Goal: Task Accomplishment & Management: Manage account settings

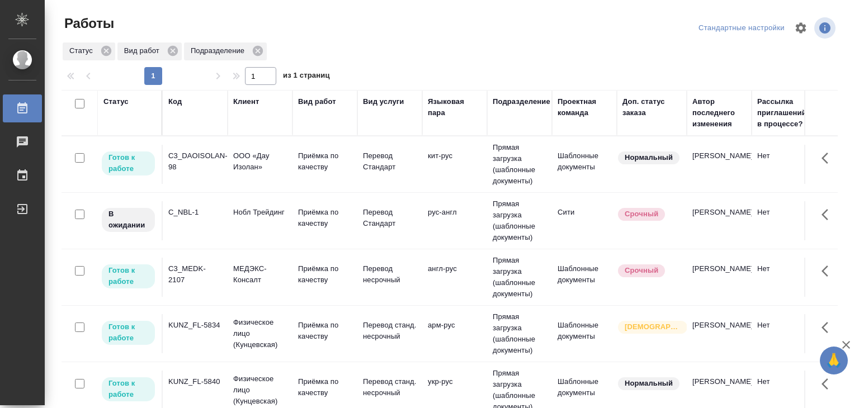
scroll to position [91, 0]
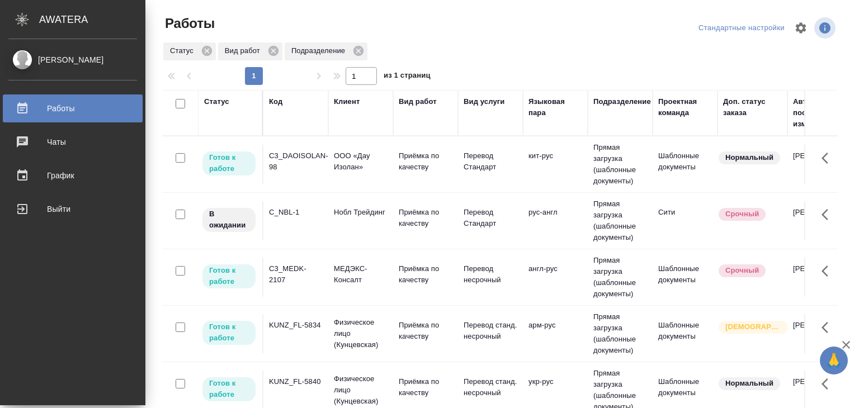
scroll to position [56, 0]
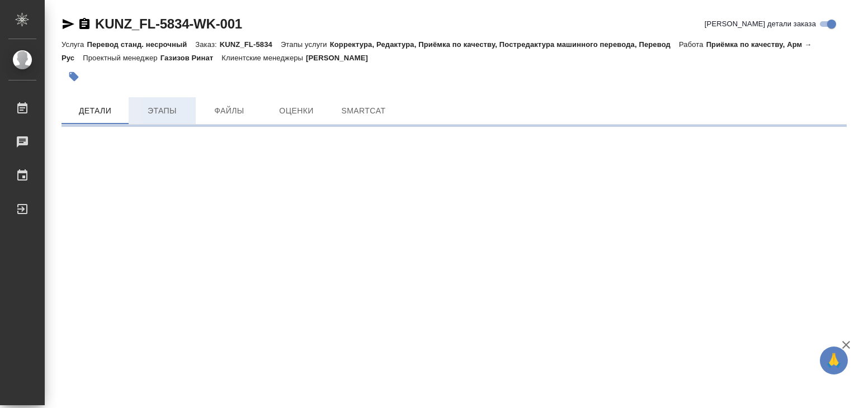
click at [154, 111] on span "Этапы" at bounding box center [162, 111] width 54 height 14
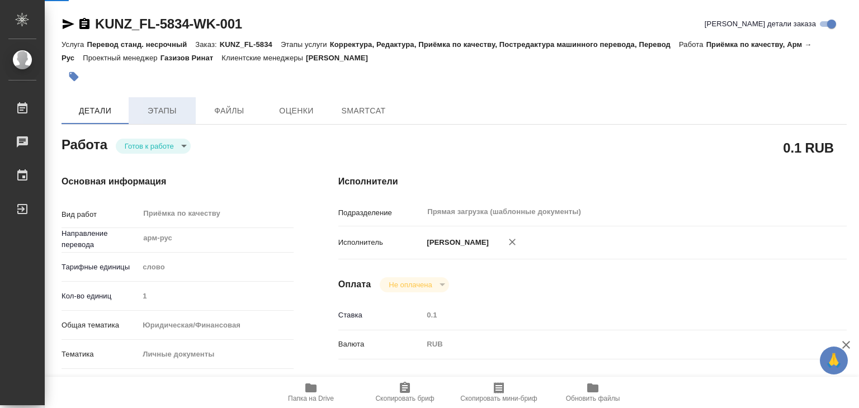
type textarea "x"
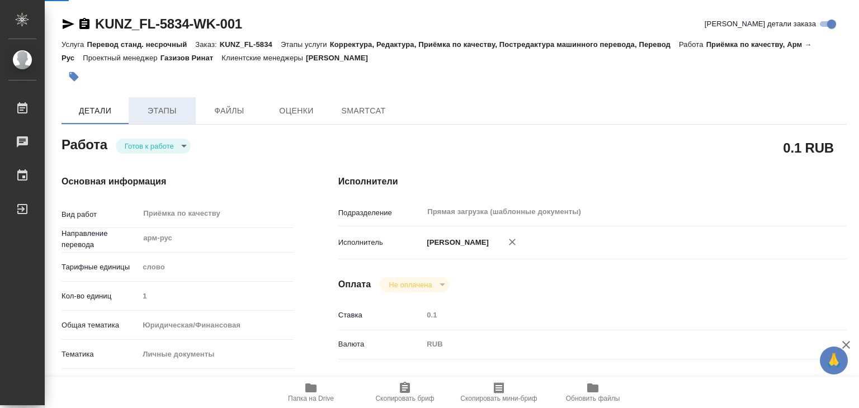
type textarea "x"
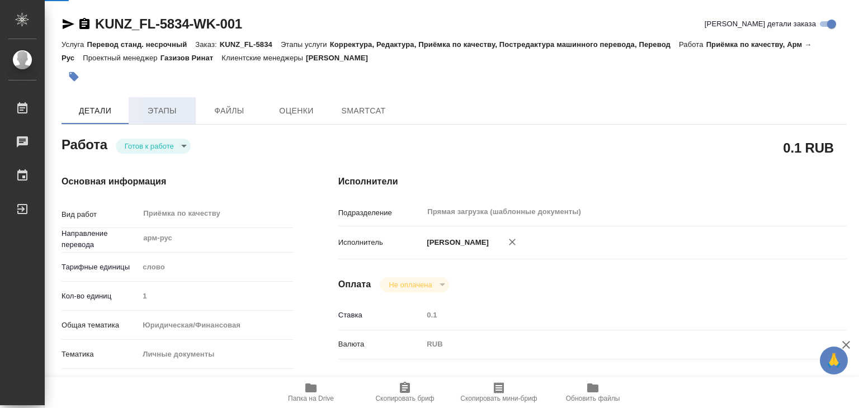
type textarea "x"
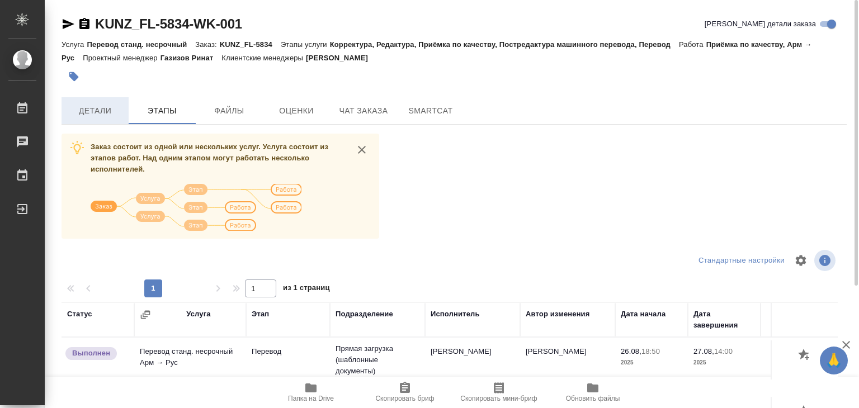
click at [95, 107] on span "Детали" at bounding box center [95, 111] width 54 height 14
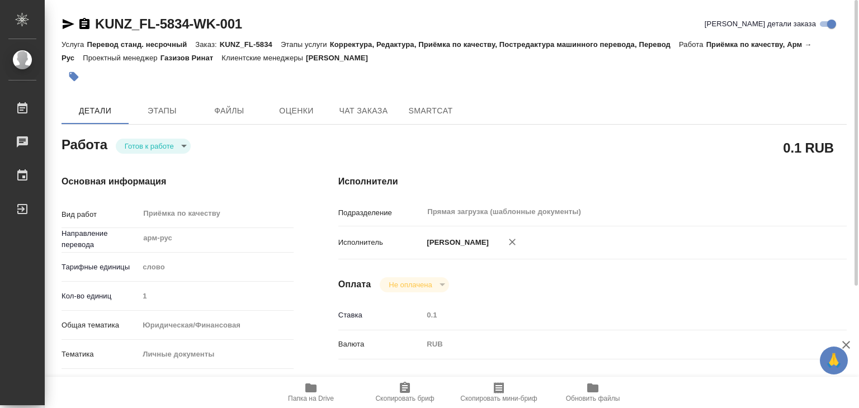
type textarea "x"
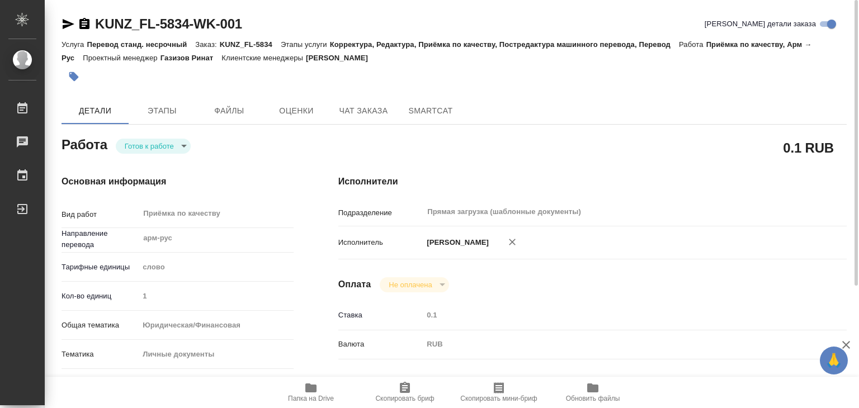
type textarea "x"
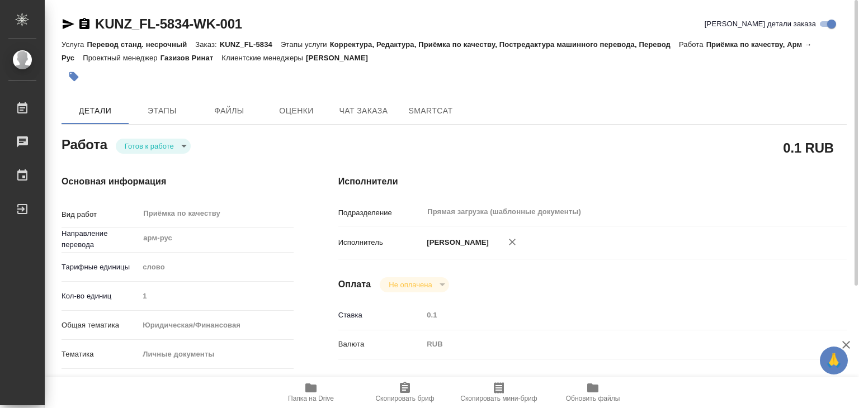
type textarea "x"
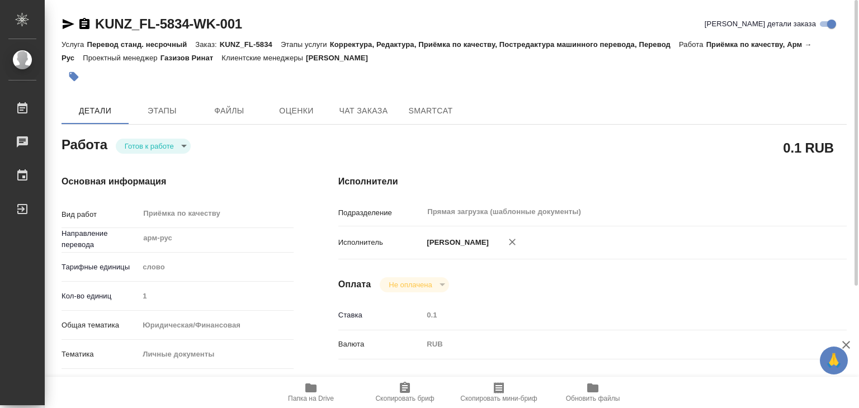
type textarea "x"
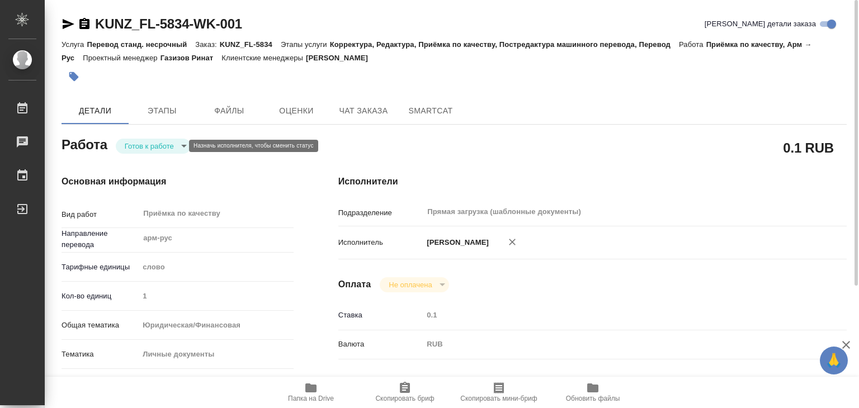
click at [181, 148] on body "🙏 .cls-1 fill:#fff; AWATERA Alilekova Valeriya Работы 0 Чаты График Выйти KUNZ_…" at bounding box center [429, 204] width 859 height 408
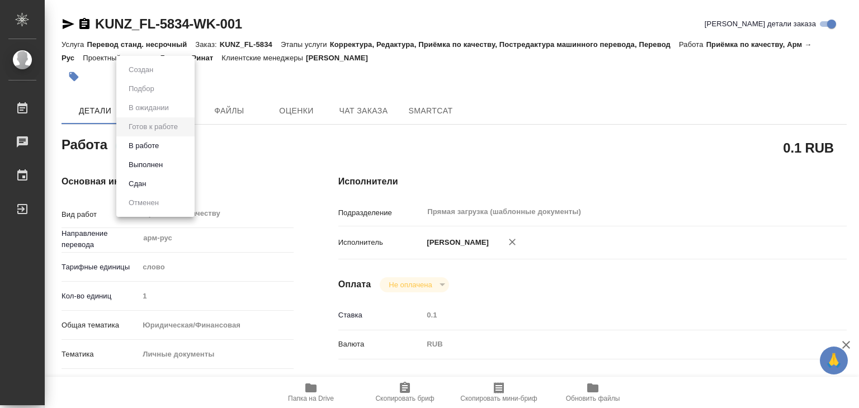
click at [166, 148] on li "В работе" at bounding box center [155, 145] width 78 height 19
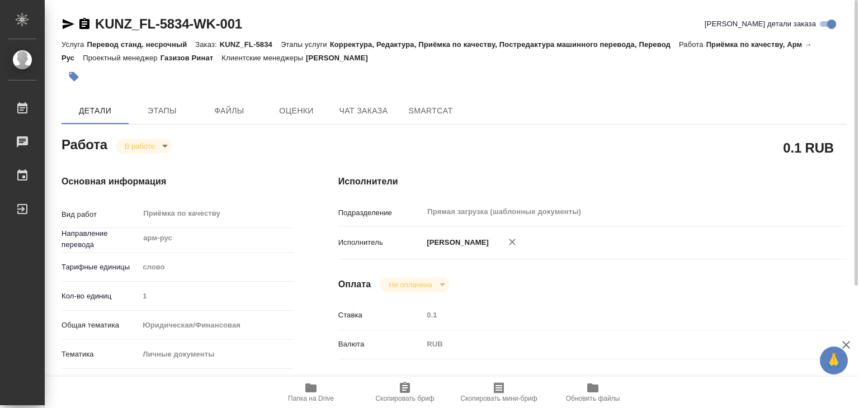
type textarea "x"
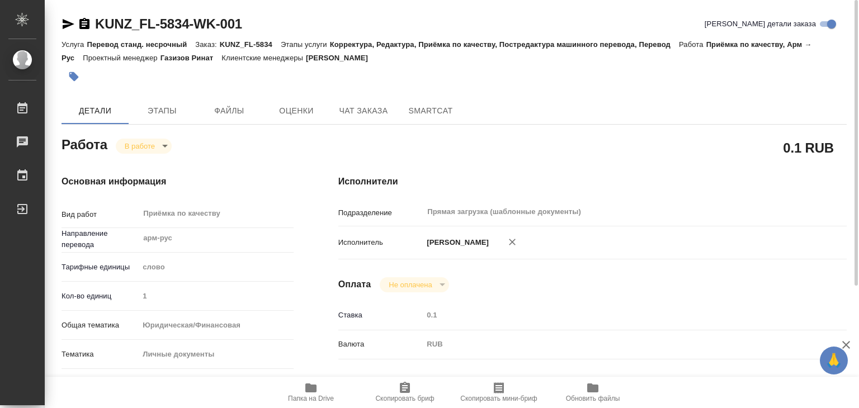
type textarea "x"
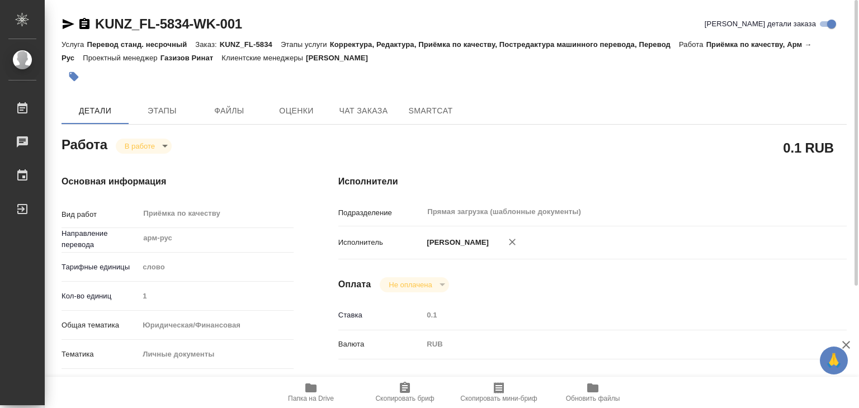
type textarea "x"
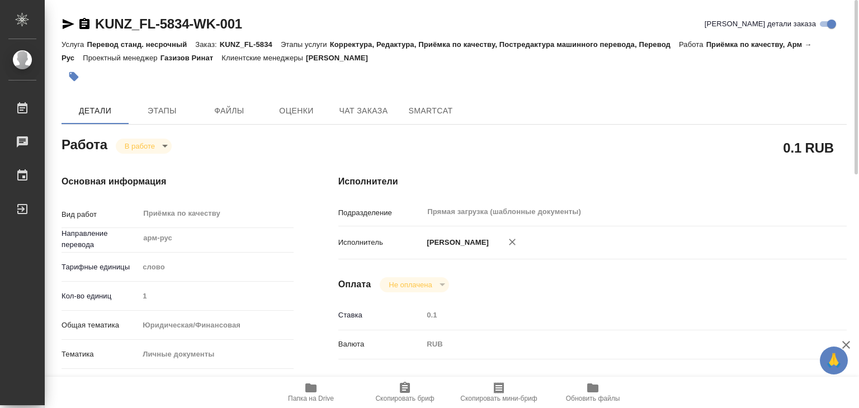
click at [77, 73] on icon "button" at bounding box center [73, 76] width 11 height 11
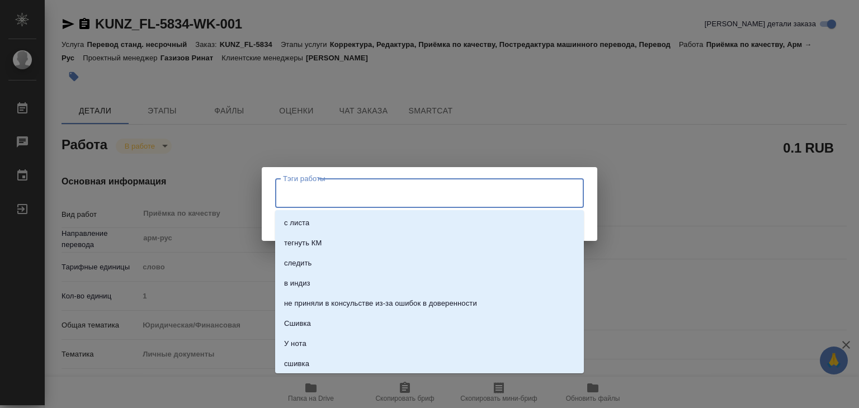
click at [346, 191] on input "Тэги работы" at bounding box center [418, 192] width 277 height 19
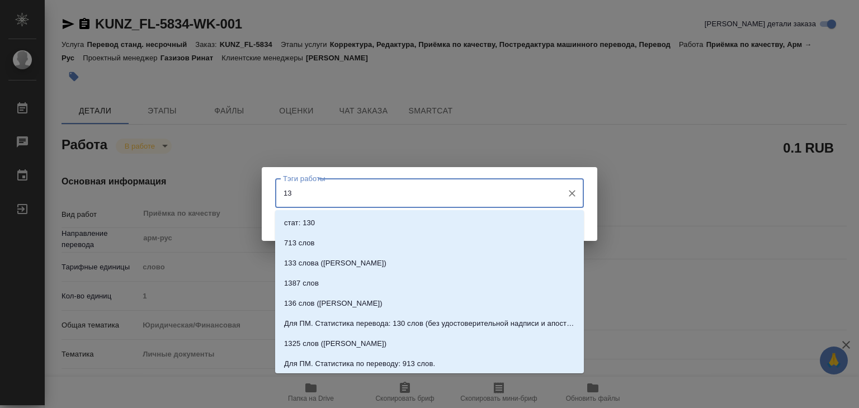
type input "134"
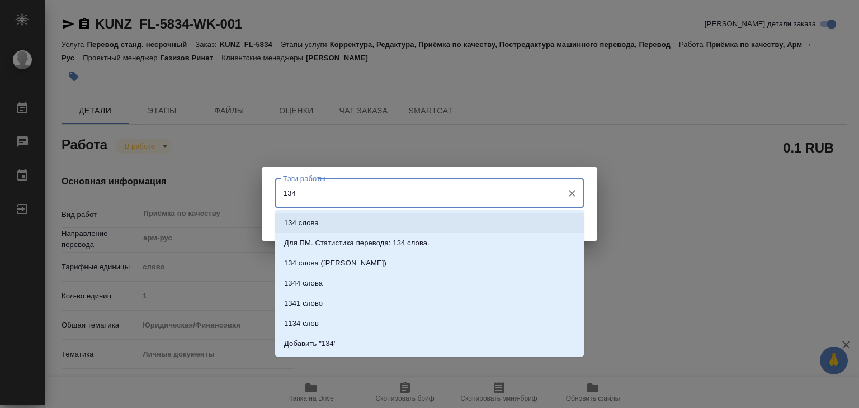
click at [350, 223] on li "134 слова" at bounding box center [429, 223] width 309 height 20
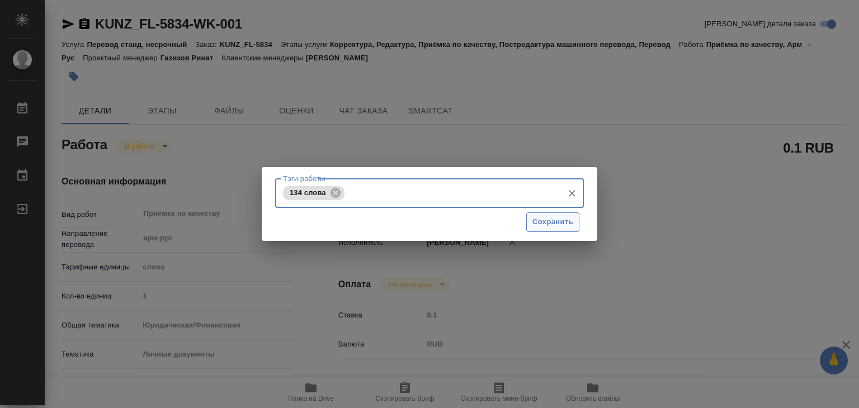
click at [552, 224] on span "Сохранить" at bounding box center [553, 222] width 41 height 13
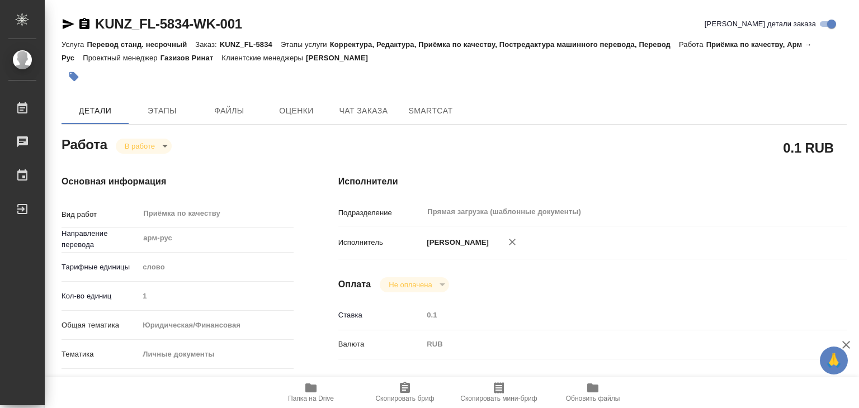
type input "inProgress"
type textarea "Приёмка по качеству"
type textarea "x"
type input "арм-рус"
type input "5a8b1489cc6b4906c91bfd90"
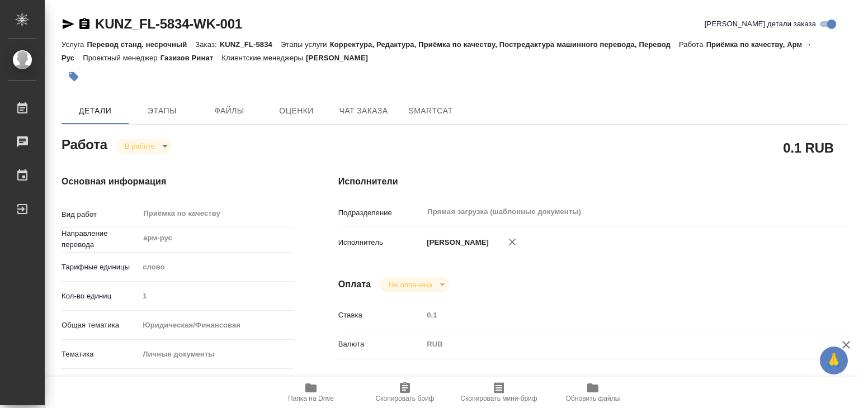
type input "1"
type input "yr-fn"
type input "5a8b8b956a9677013d343cfe"
checkbox input "true"
type input "27.08.2025 14:00"
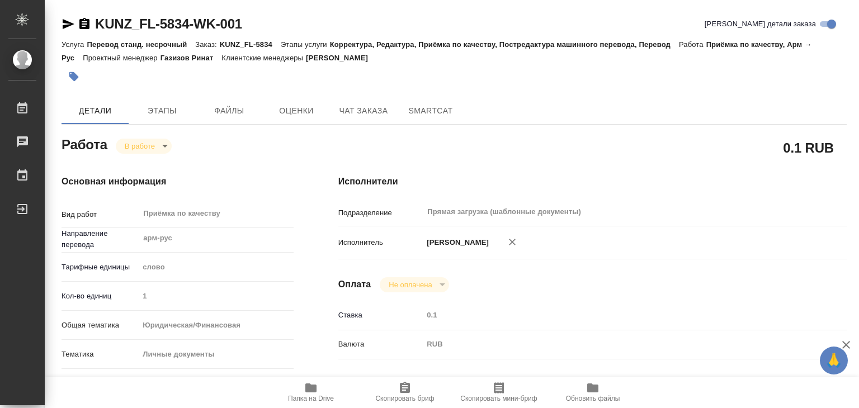
type input "27.08.2025 13:28"
type input "[DATE] 15:00"
type input "Прямая загрузка (шаблонные документы)"
type input "notPayed"
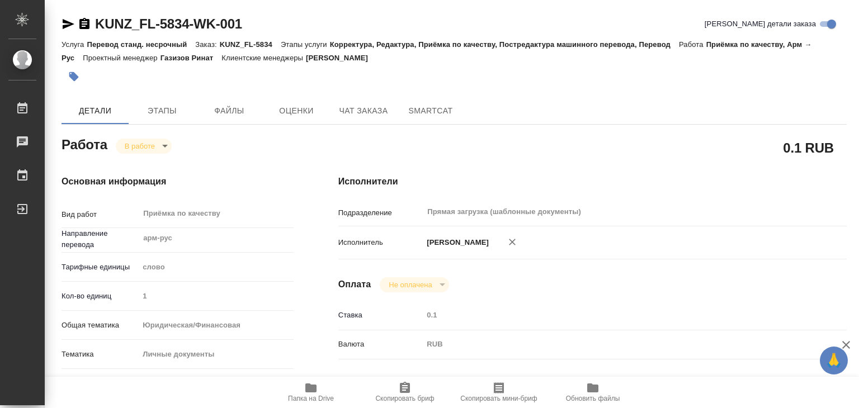
type input "0.1"
type input "RUB"
type input "[PERSON_NAME]"
type textarea "x"
type textarea "/Clients/FL_KUNZ/Orders/KUNZ_FL-5834/Corrected/KUNZ_FL-5834-WK-001"
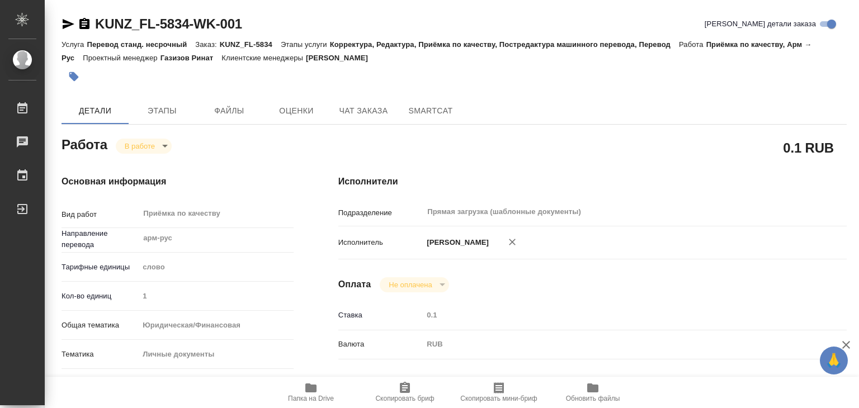
type textarea "x"
type input "KUNZ_FL-5834"
type input "Перевод станд. несрочный"
type input "Корректура, Редактура, Приёмка по качеству, Постредактура машинного перевода, П…"
type input "Веселова Юлия"
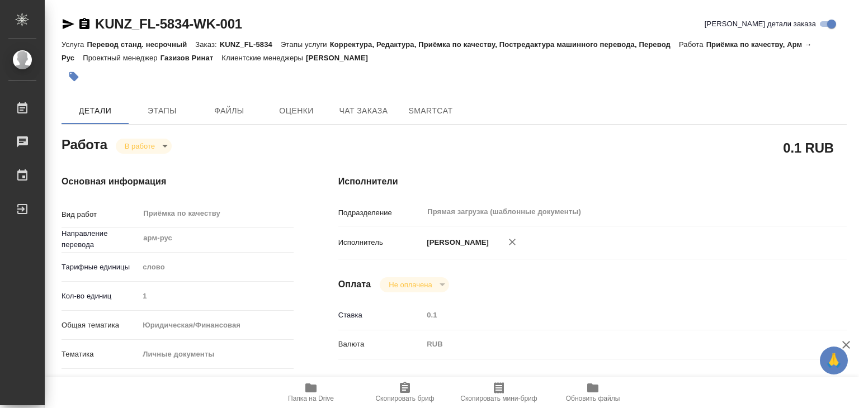
type input "/Clients/FL_KUNZ/Orders/KUNZ_FL-5834"
type textarea "x"
type textarea "паспорт арм-рус, под нот, для доверки"
type textarea "x"
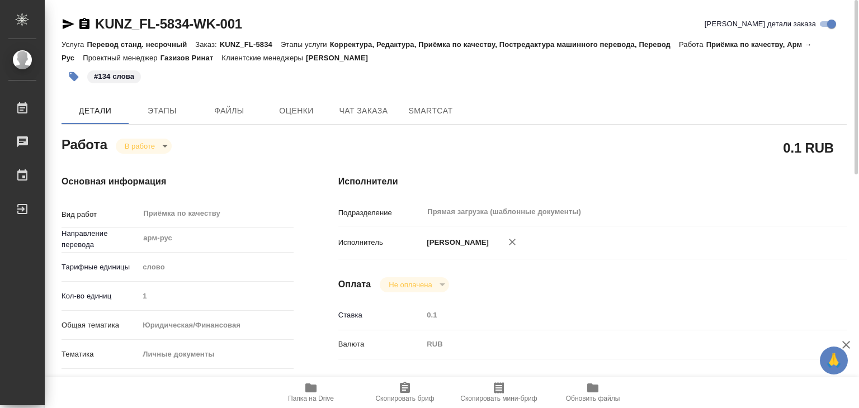
type textarea "x"
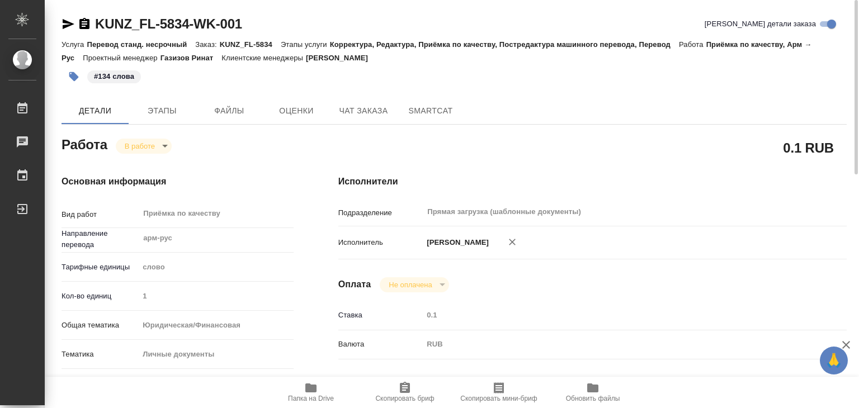
type textarea "x"
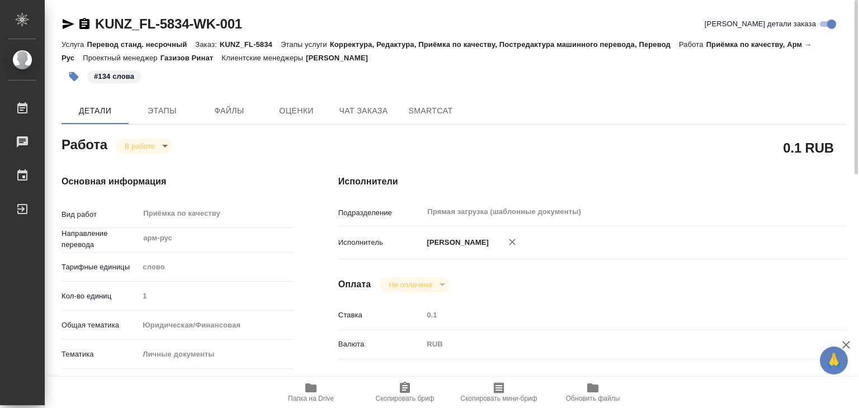
type textarea "x"
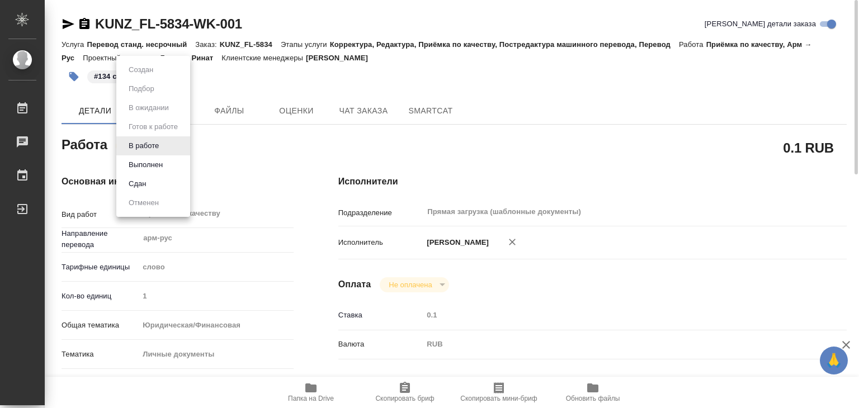
click at [156, 143] on body "🙏 .cls-1 fill:#fff; AWATERA Alilekova Valeriya Работы 0 Чаты График Выйти KUNZ_…" at bounding box center [429, 204] width 859 height 408
click at [416, 159] on div at bounding box center [429, 204] width 859 height 408
click at [147, 144] on body "🙏 .cls-1 fill:#fff; AWATERA Alilekova Valeriya Работы 0 Чаты График Выйти KUNZ_…" at bounding box center [429, 204] width 859 height 408
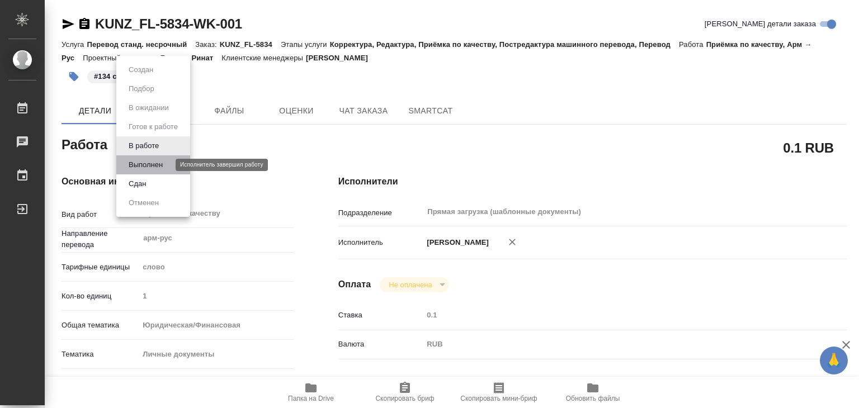
click at [156, 161] on button "Выполнен" at bounding box center [145, 165] width 41 height 12
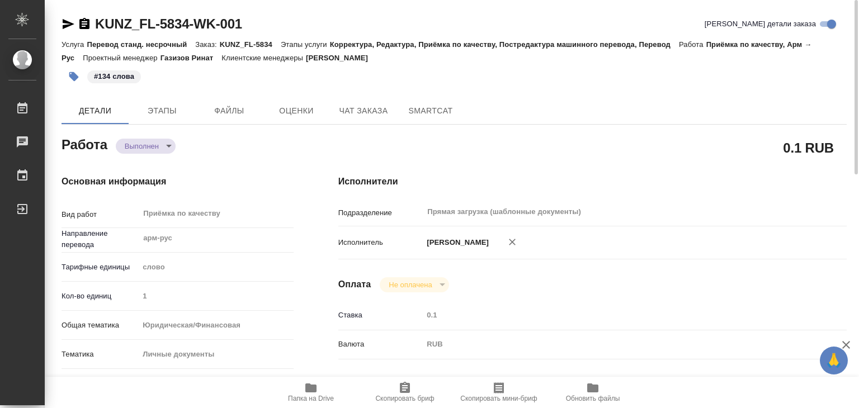
type textarea "x"
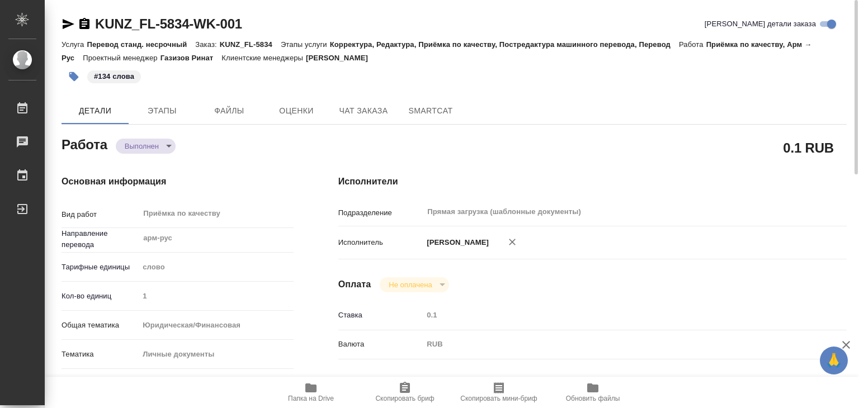
type textarea "x"
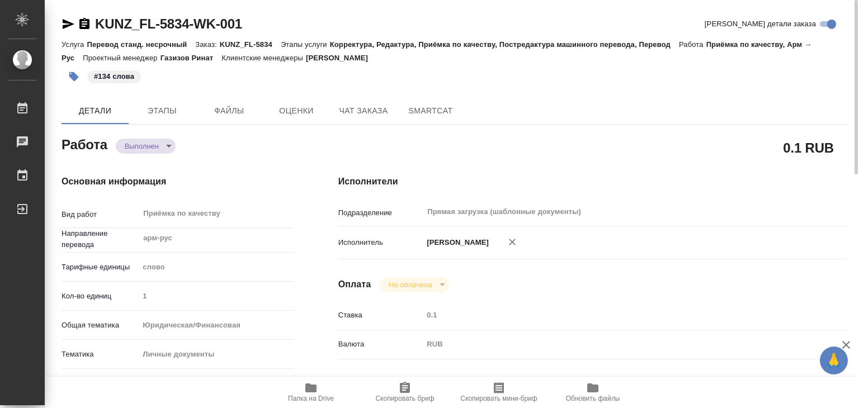
type textarea "x"
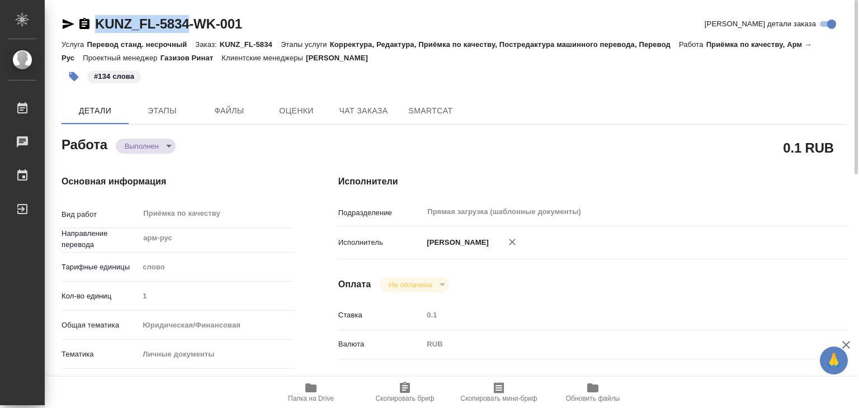
drag, startPoint x: 91, startPoint y: 15, endPoint x: 192, endPoint y: 26, distance: 101.9
click at [192, 26] on div "KUNZ_FL-5834-WK-001" at bounding box center [152, 24] width 181 height 18
copy link "KUNZ_FL-5834"
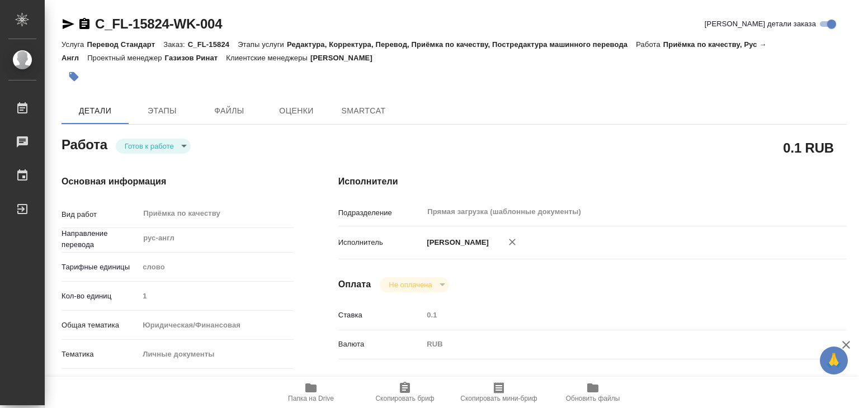
type textarea "x"
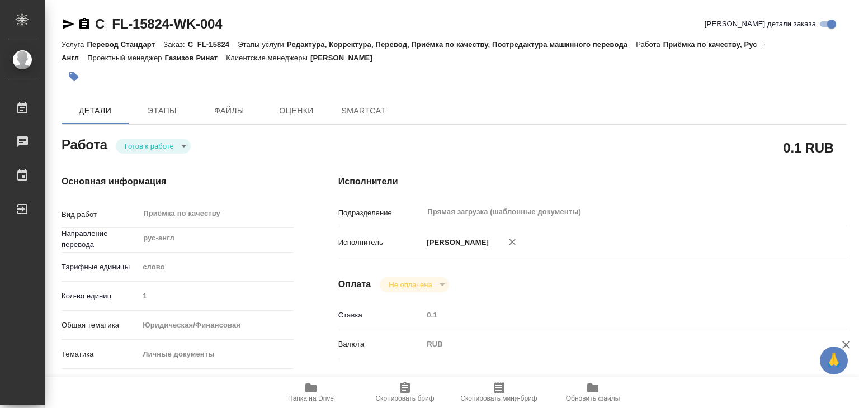
type textarea "x"
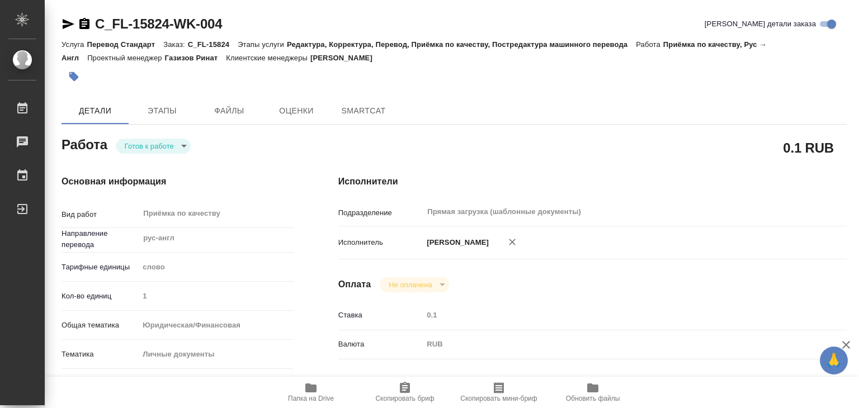
type textarea "x"
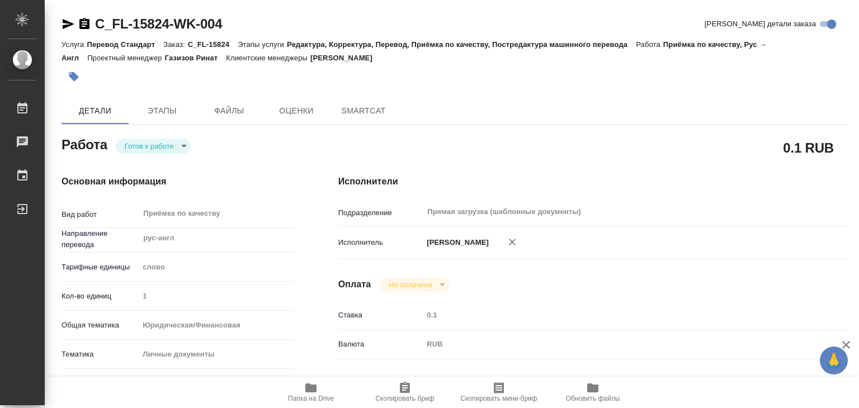
type textarea "x"
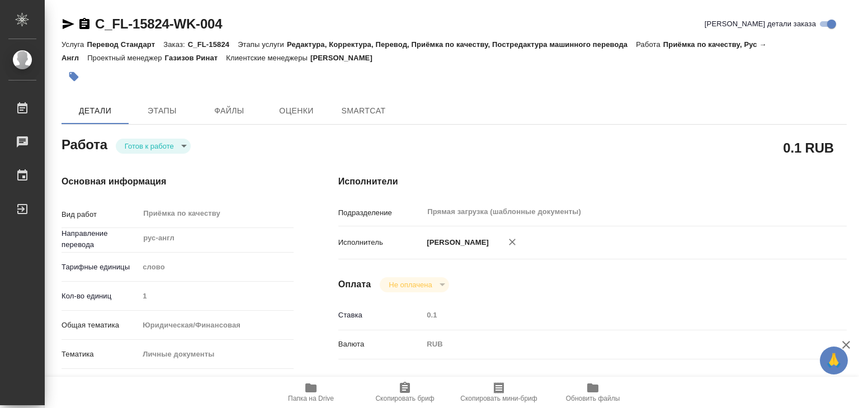
type textarea "x"
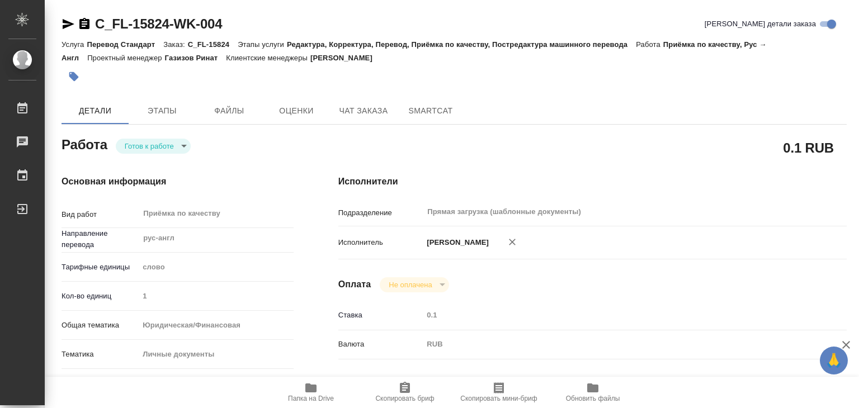
type textarea "x"
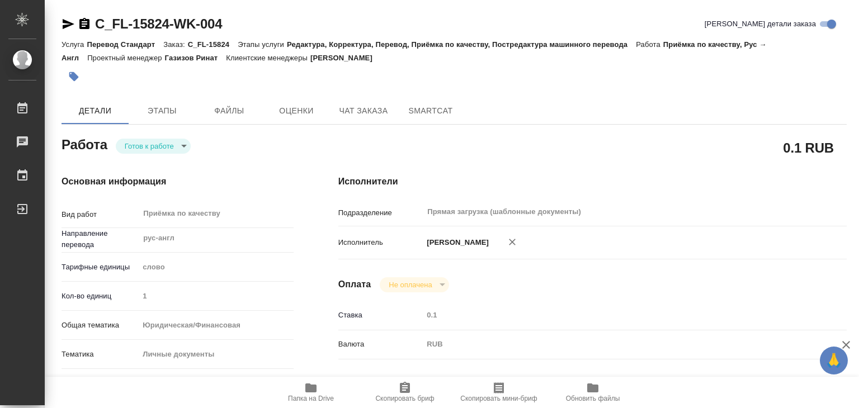
type textarea "x"
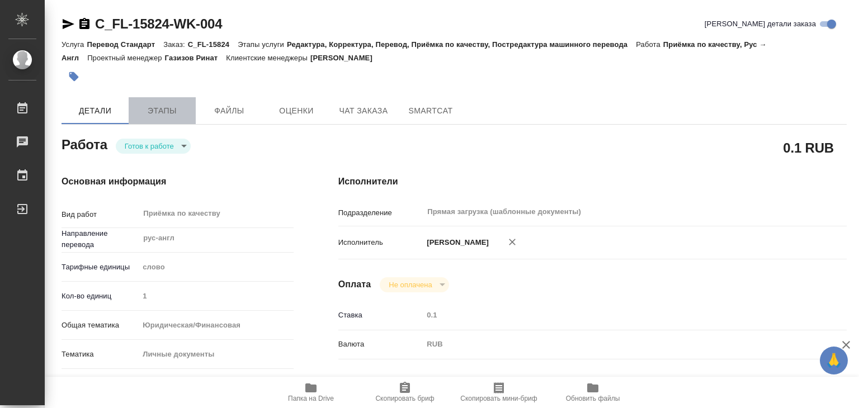
click at [176, 108] on span "Этапы" at bounding box center [162, 111] width 54 height 14
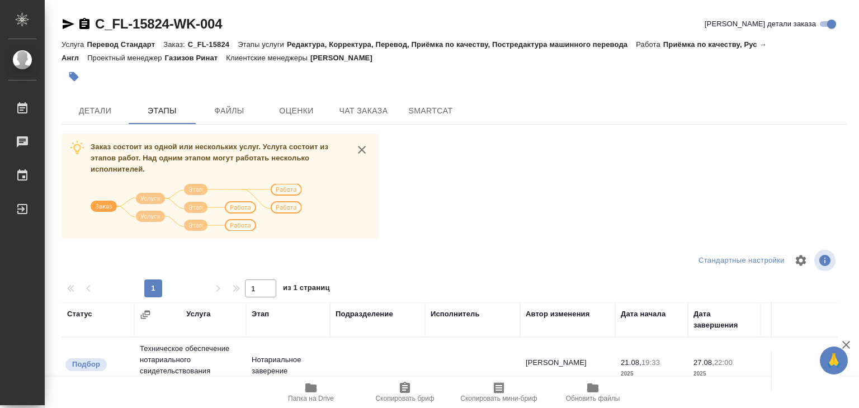
scroll to position [168, 0]
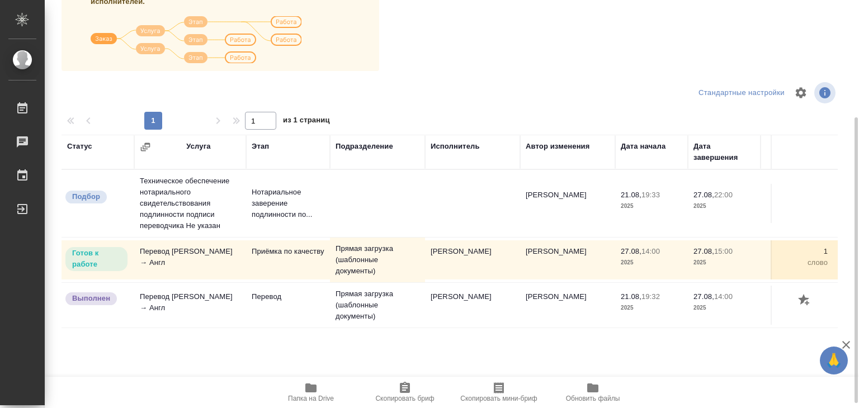
click at [316, 390] on icon "button" at bounding box center [310, 388] width 11 height 9
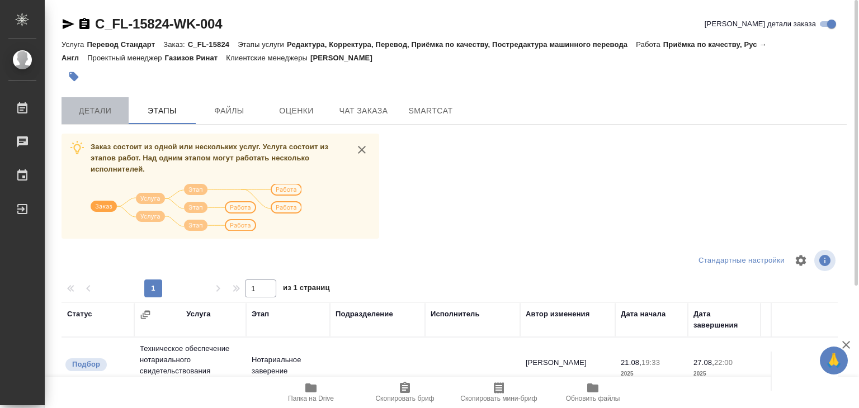
click at [115, 112] on span "Детали" at bounding box center [95, 111] width 54 height 14
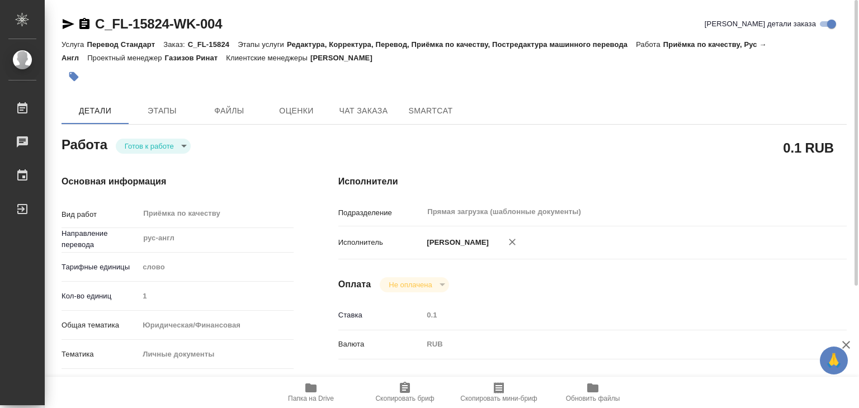
type textarea "x"
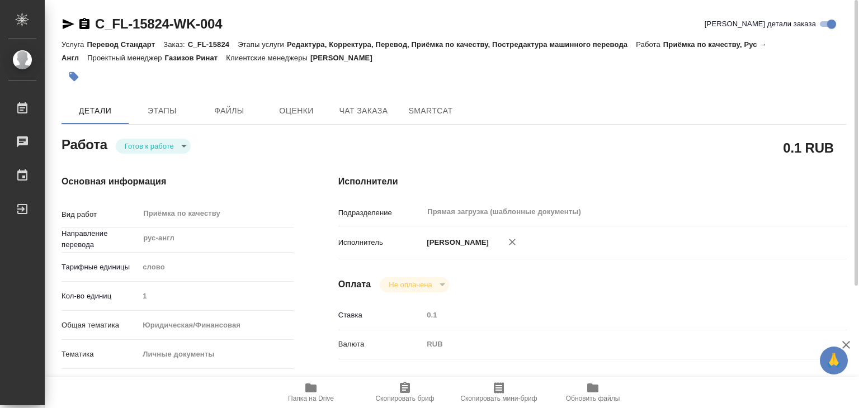
type textarea "x"
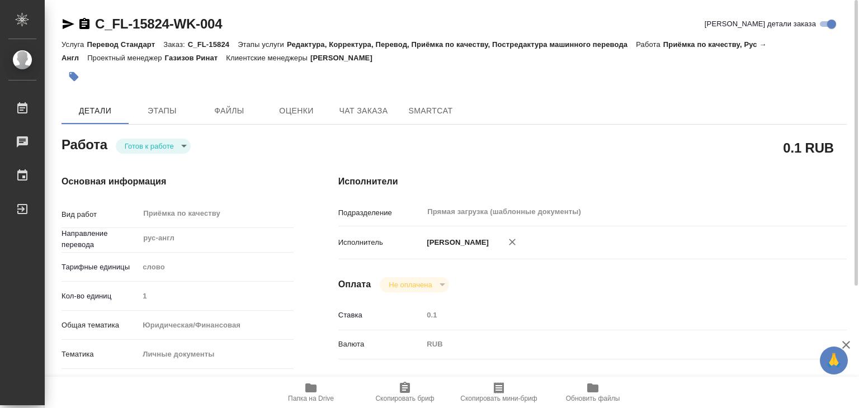
click at [309, 390] on icon "button" at bounding box center [310, 388] width 11 height 9
type textarea "x"
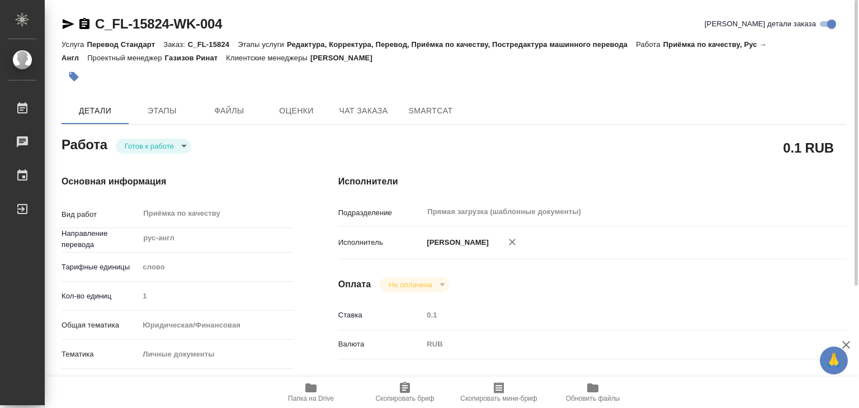
type textarea "x"
click at [161, 147] on body "🙏 .cls-1 fill:#fff; AWATERA Alilekova Valeriya Работы 0 Чаты График Выйти C_FL-…" at bounding box center [429, 204] width 859 height 408
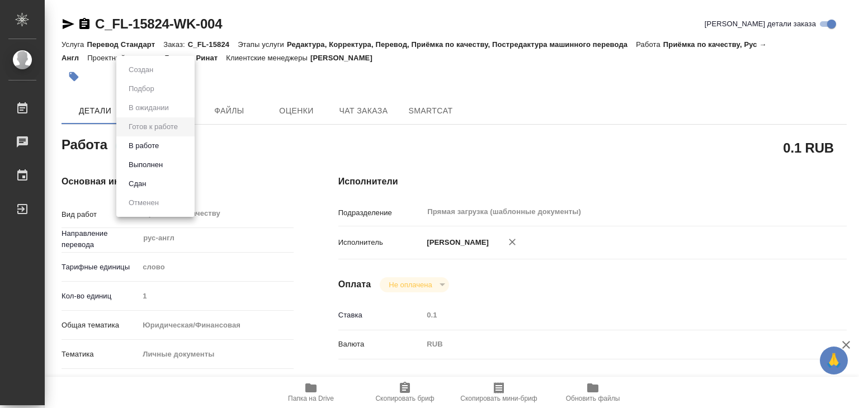
click at [175, 142] on li "В работе" at bounding box center [155, 145] width 78 height 19
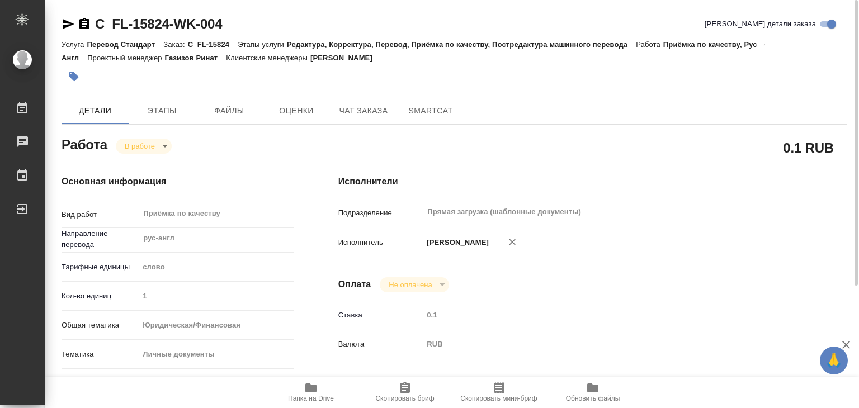
type textarea "x"
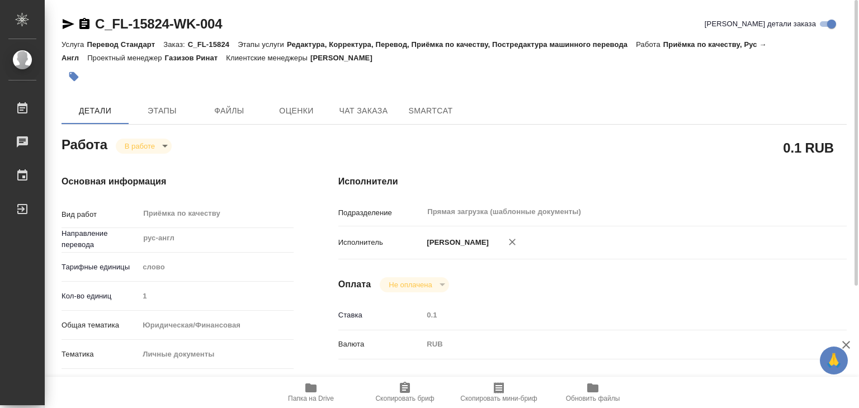
type textarea "x"
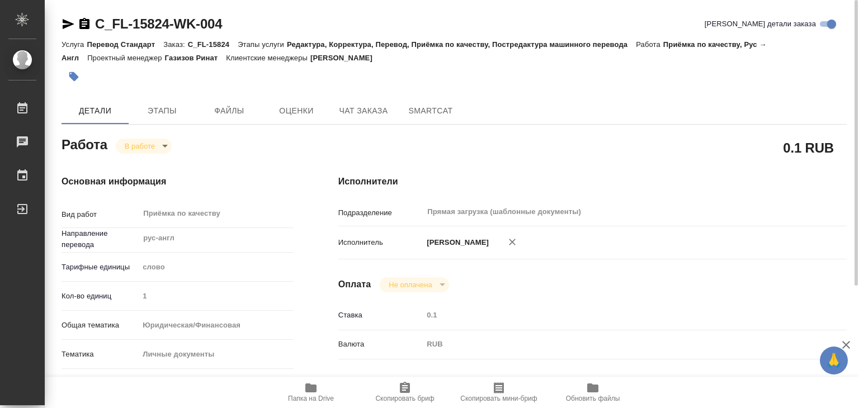
type textarea "x"
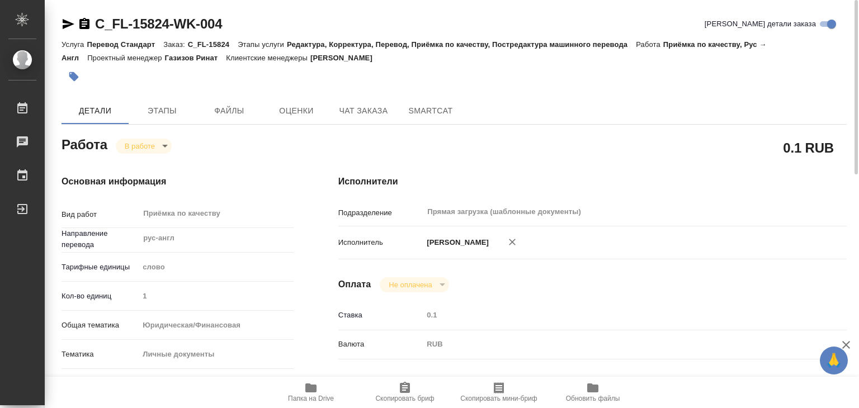
click at [73, 70] on button "button" at bounding box center [74, 76] width 25 height 25
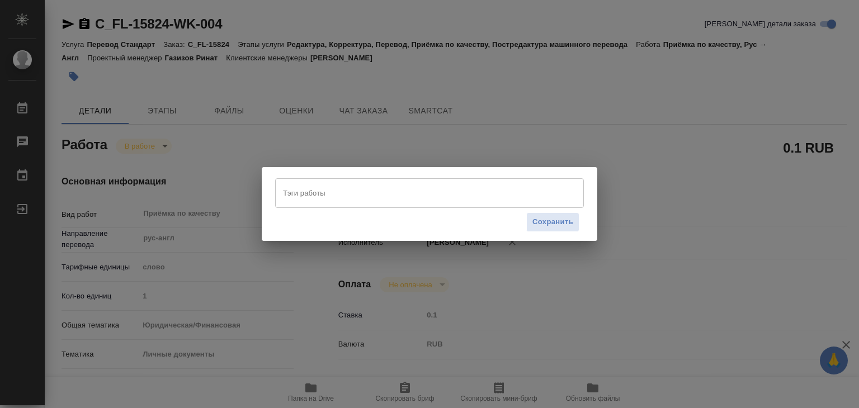
click at [459, 189] on input "Тэги работы" at bounding box center [418, 192] width 277 height 19
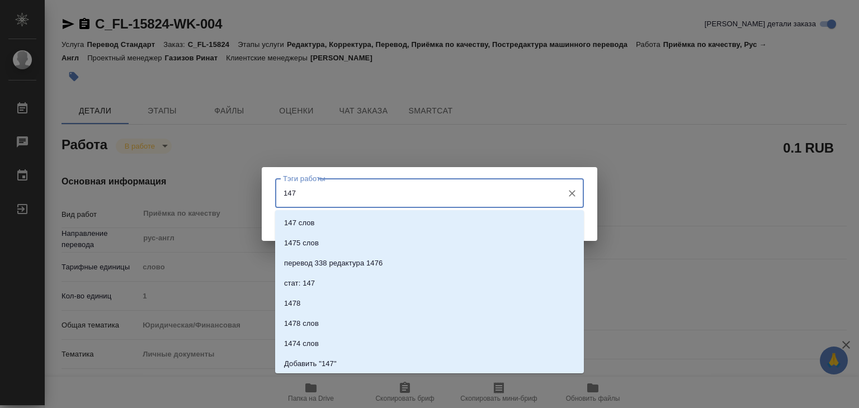
type input "147"
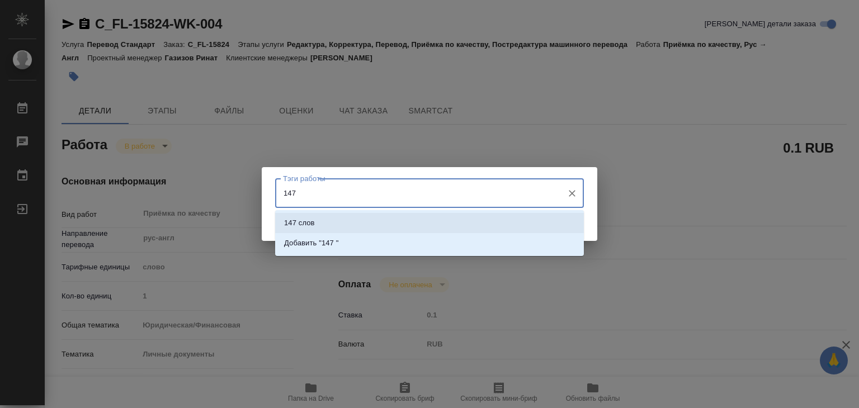
click at [455, 227] on li "147 слов" at bounding box center [429, 223] width 309 height 20
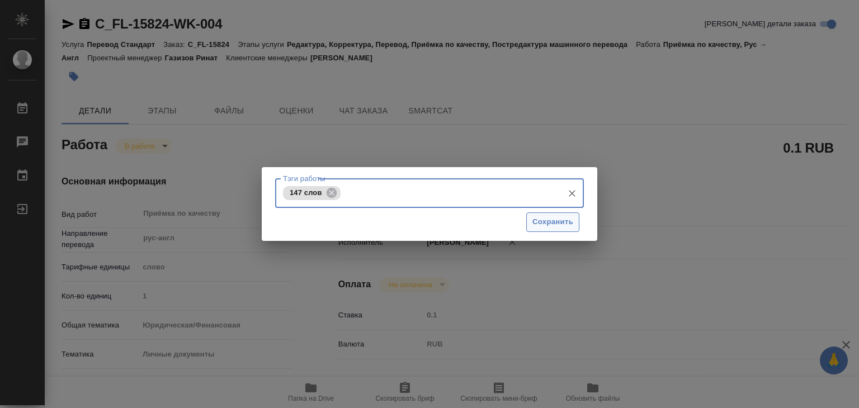
click at [553, 229] on button "Сохранить" at bounding box center [552, 223] width 53 height 20
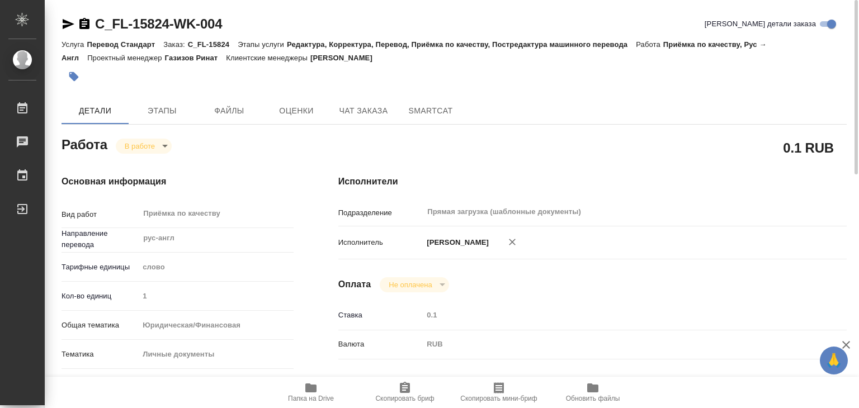
type input "inProgress"
type textarea "Приёмка по качеству"
type textarea "x"
type input "рус-англ"
type input "5a8b1489cc6b4906c91bfd90"
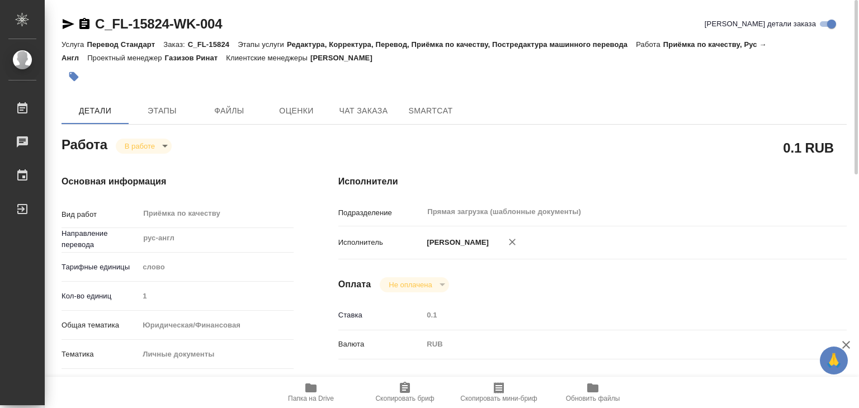
type input "1"
type input "yr-fn"
type input "5a8b8b956a9677013d343cfe"
checkbox input "true"
type input "27.08.2025 14:00"
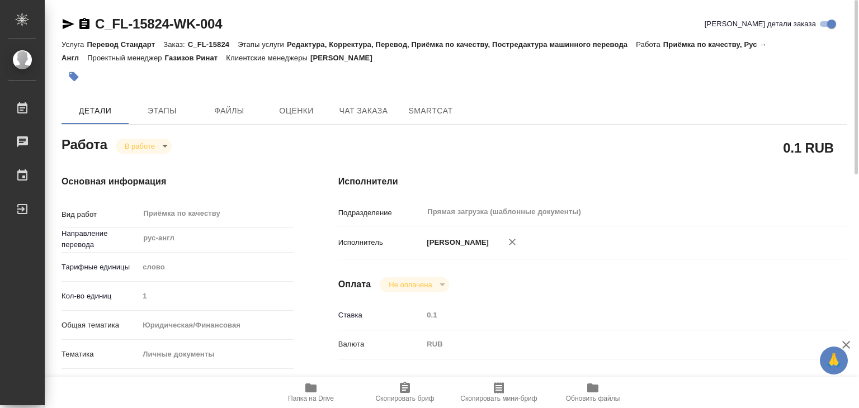
type input "27.08.2025 13:48"
type input "27.08.2025 15:00"
type input "27.08.2025 22:00"
type input "Прямая загрузка (шаблонные документы)"
type input "notPayed"
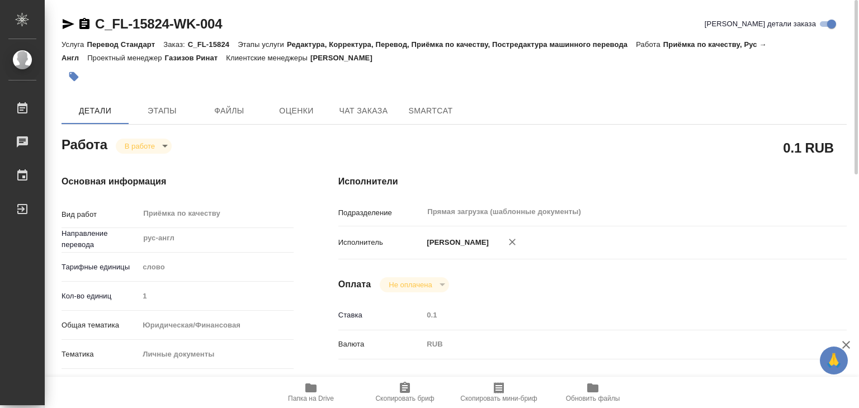
type input "0.1"
type input "RUB"
type input "[PERSON_NAME]"
type textarea "x"
type textarea "/Clients/Адвокатское Бюро «РКП»/Orders/C_FL-15824/Corrected/C_FL-15824-WK-004"
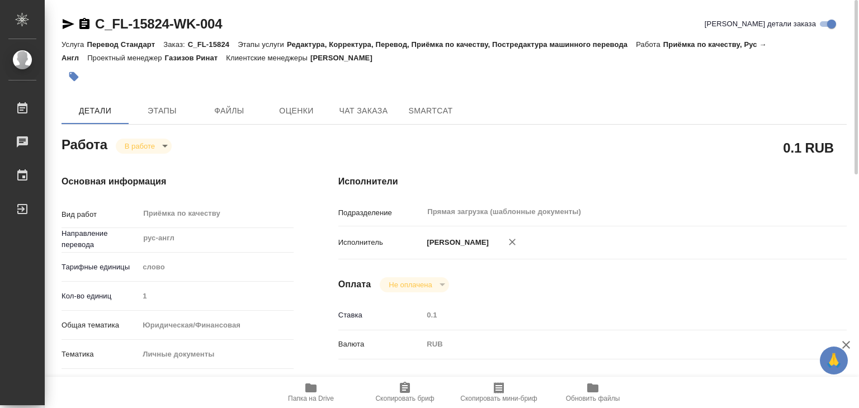
type textarea "x"
type input "C_FL-15824"
type input "Перевод Стандарт"
type input "Редактура, Корректура, Перевод, Приёмка по качеству, Постредактура машинного пе…"
type input "Зайцева Светлана"
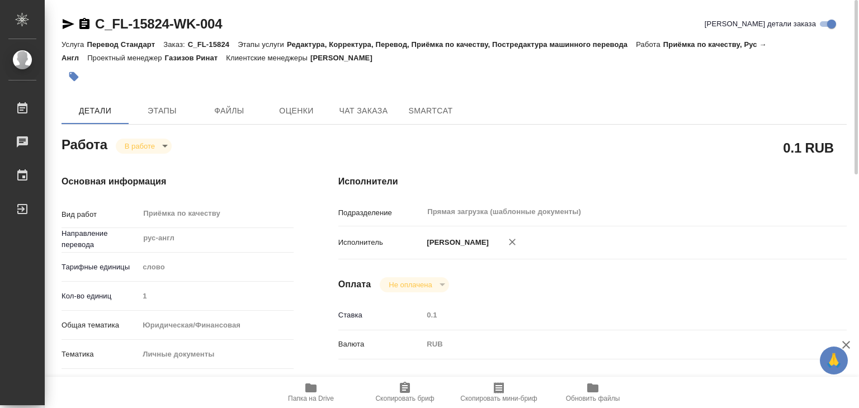
type input "/Clients/Адвокатское Бюро «РКП»/Orders/C_FL-15824"
type textarea "x"
type textarea "Перевести необходимо шапку и содержательную часть, без конфиденциальности"
type textarea "x"
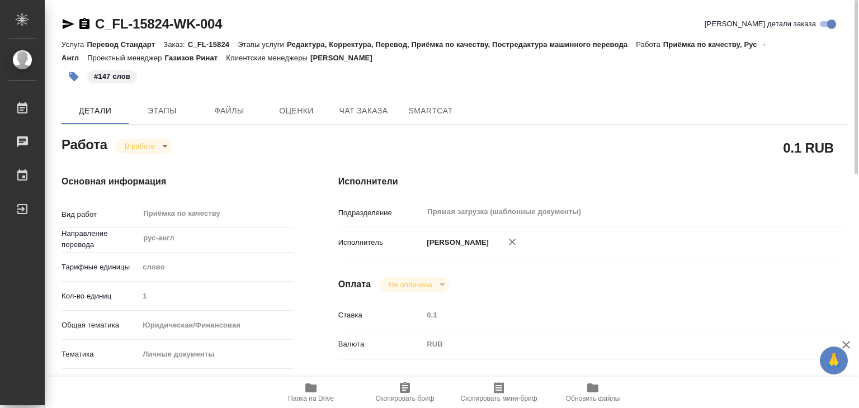
type textarea "x"
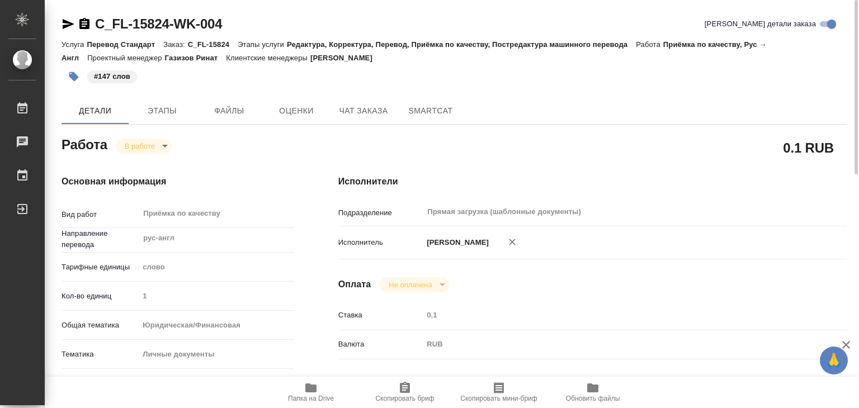
type textarea "x"
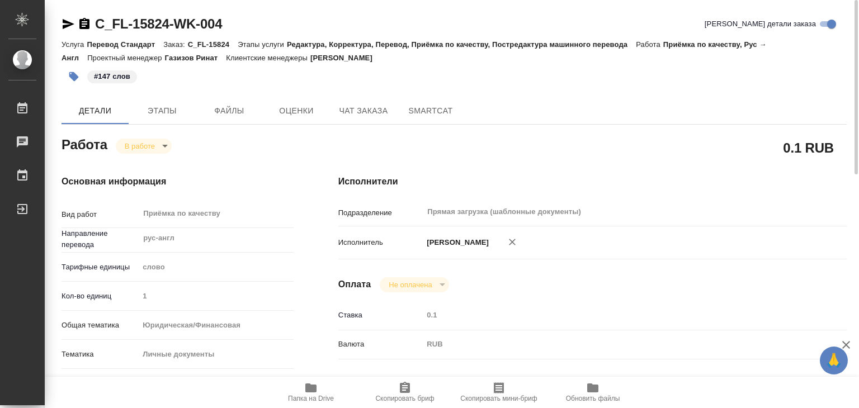
type textarea "x"
drag, startPoint x: 387, startPoint y: 58, endPoint x: 322, endPoint y: 59, distance: 64.9
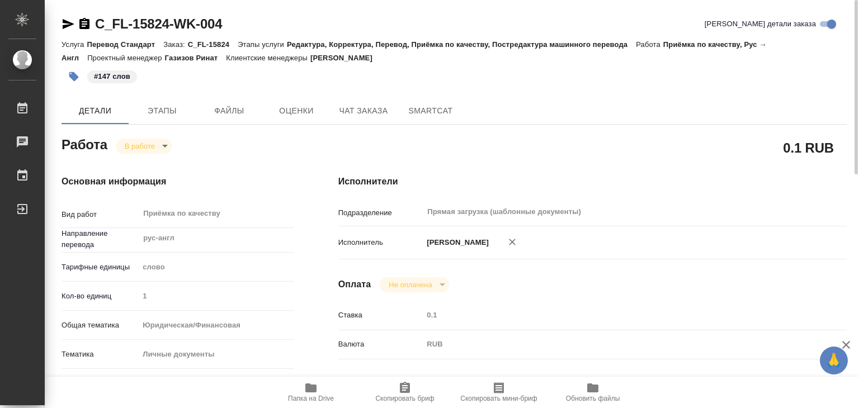
click at [322, 59] on p "Зайцева Светлана" at bounding box center [345, 58] width 70 height 8
copy p "Зайцева Светлана"
drag, startPoint x: 90, startPoint y: 13, endPoint x: 167, endPoint y: 27, distance: 78.6
copy link "C_FL-15824"
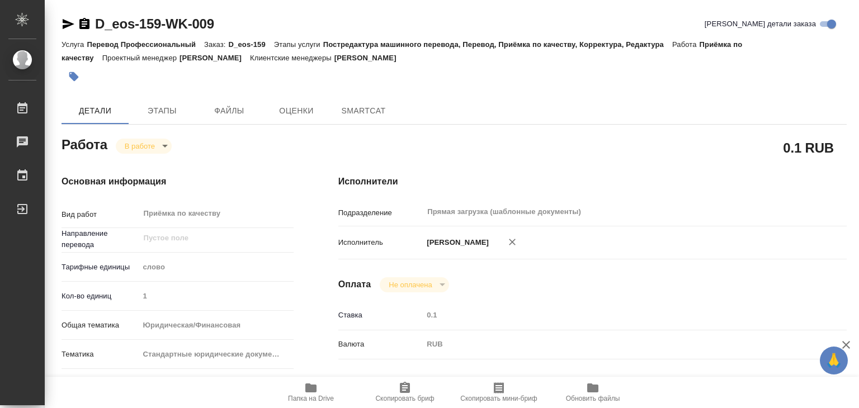
type textarea "x"
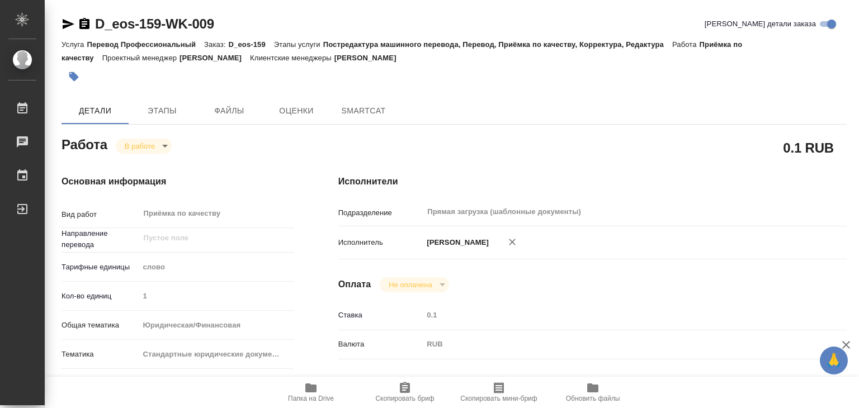
type textarea "x"
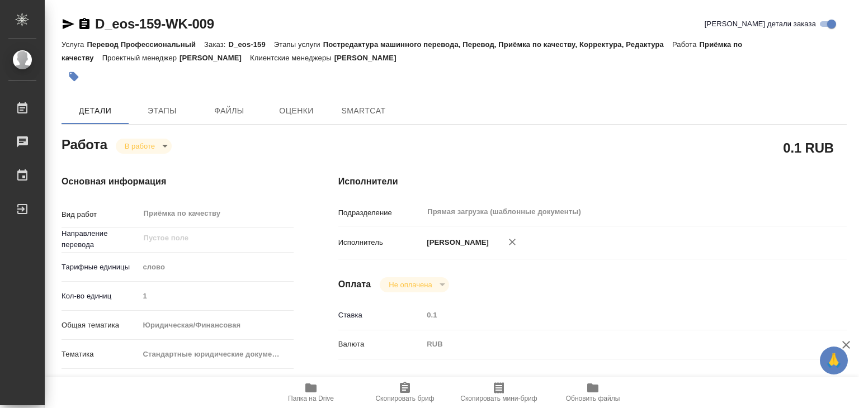
type textarea "x"
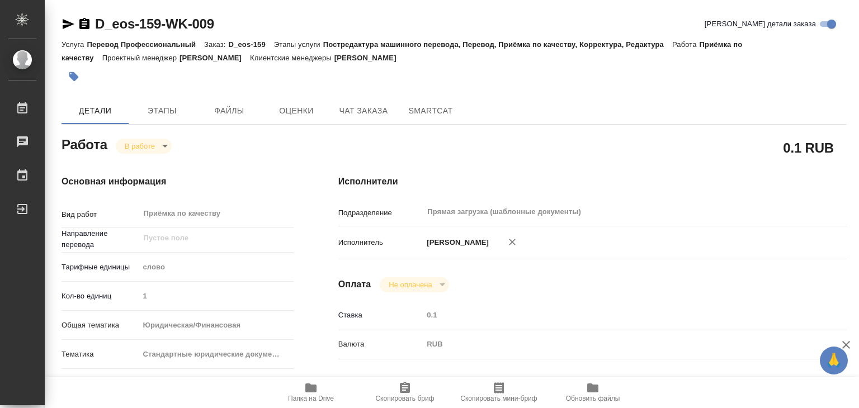
type textarea "x"
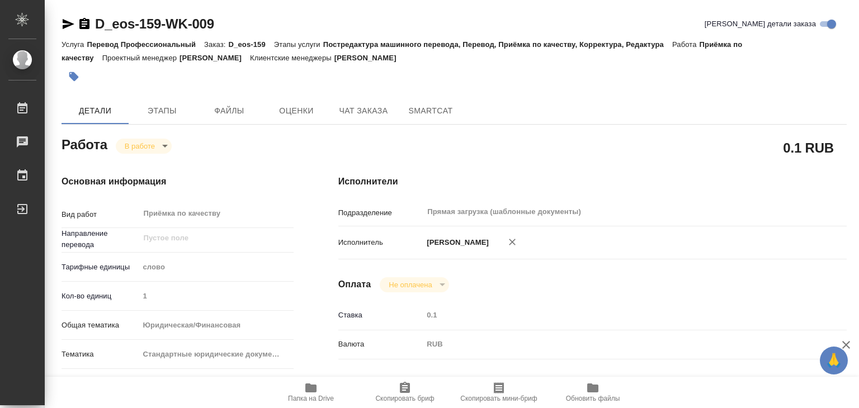
type textarea "x"
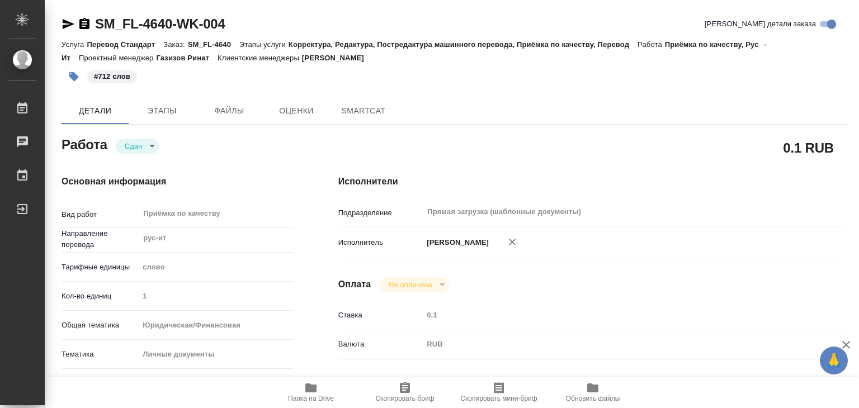
type textarea "x"
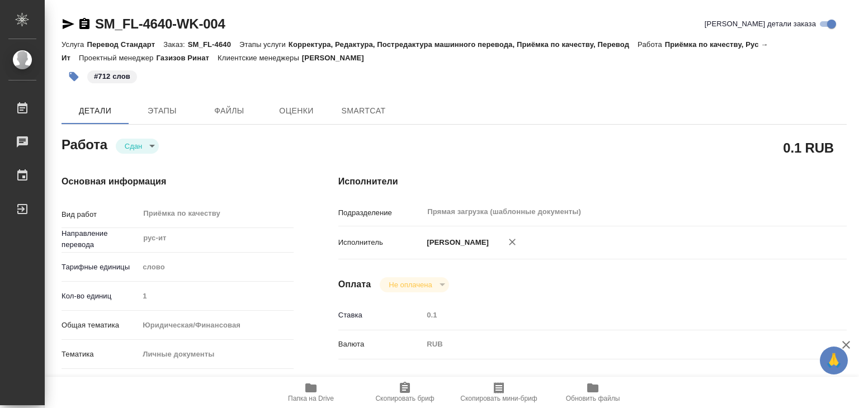
type textarea "x"
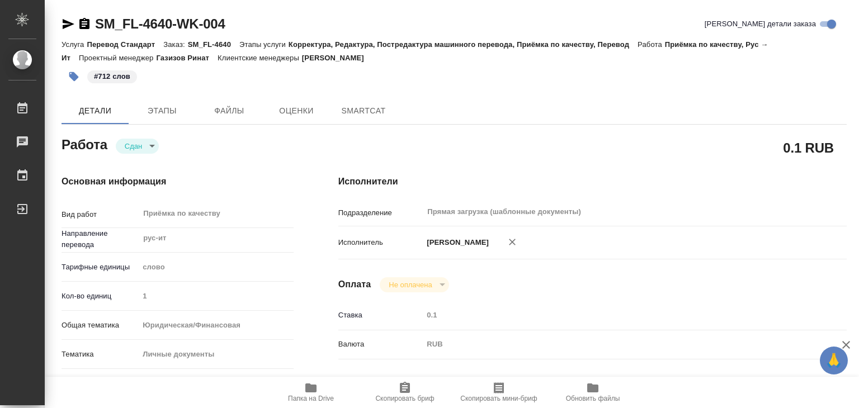
type textarea "x"
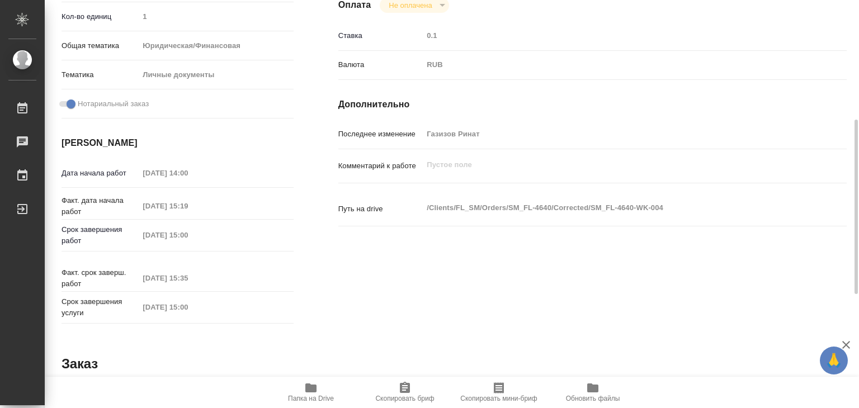
type textarea "x"
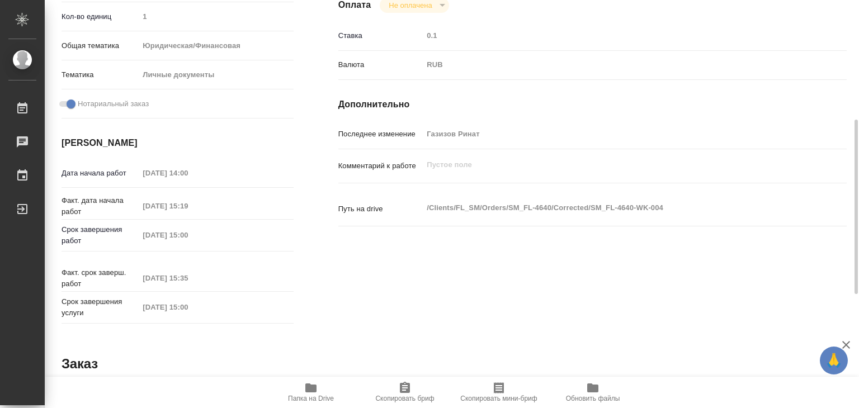
scroll to position [112, 0]
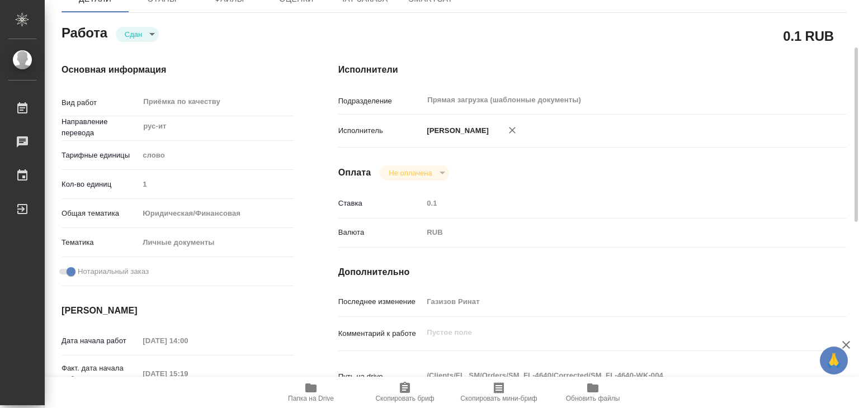
type textarea "x"
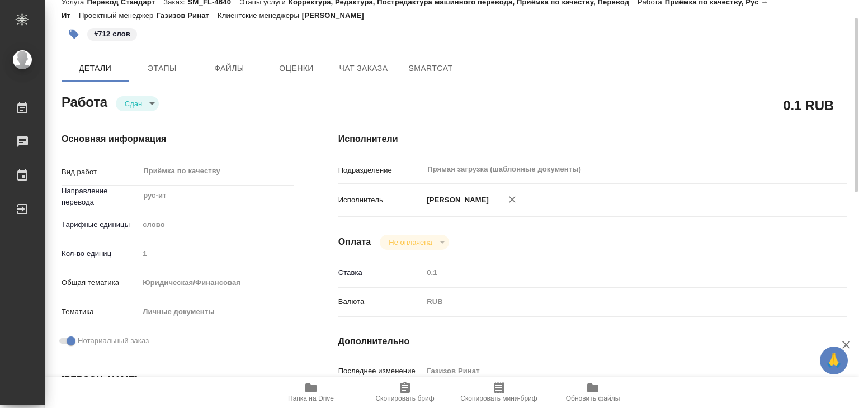
scroll to position [0, 0]
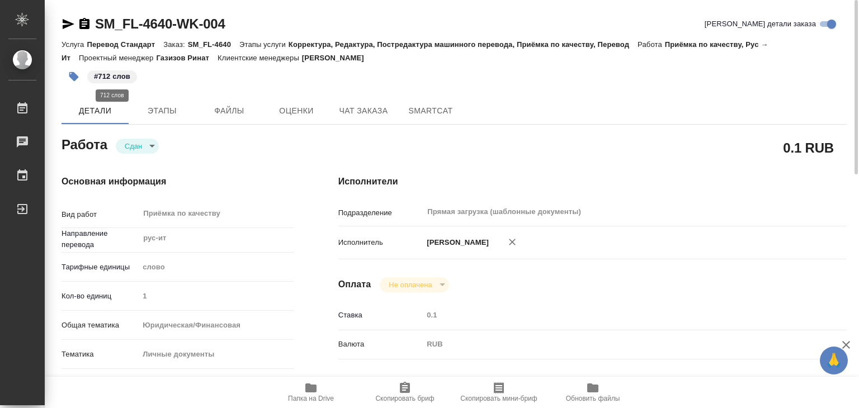
click at [114, 77] on p "#712 слов" at bounding box center [112, 76] width 36 height 11
click at [76, 77] on icon "button" at bounding box center [74, 77] width 10 height 10
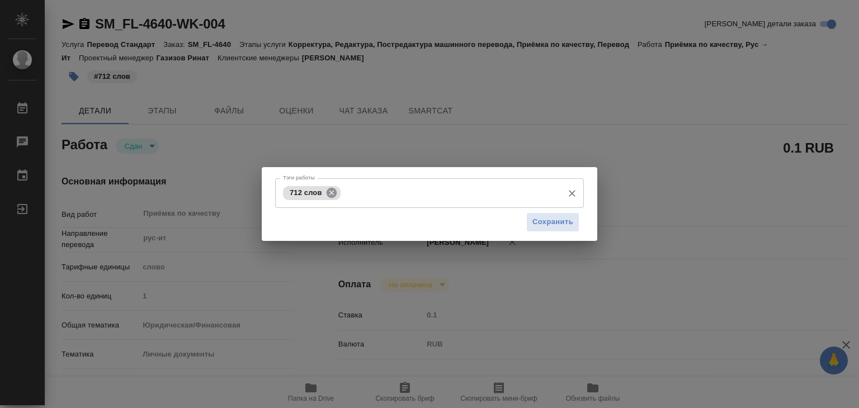
click at [326, 191] on icon at bounding box center [332, 193] width 12 height 12
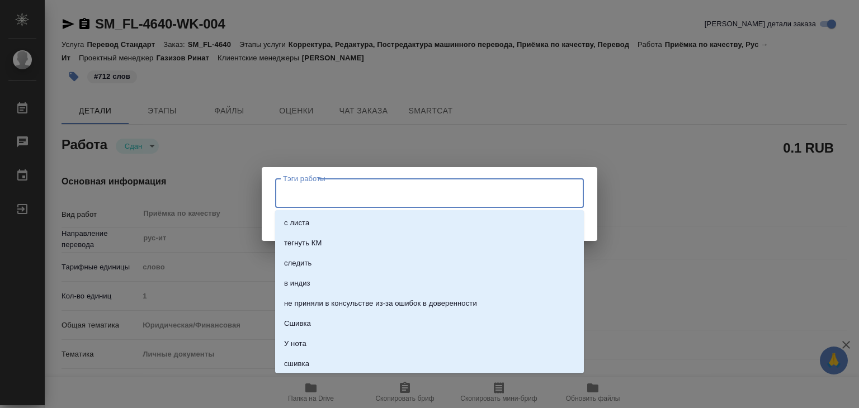
click at [361, 193] on input "Тэги работы" at bounding box center [418, 192] width 277 height 19
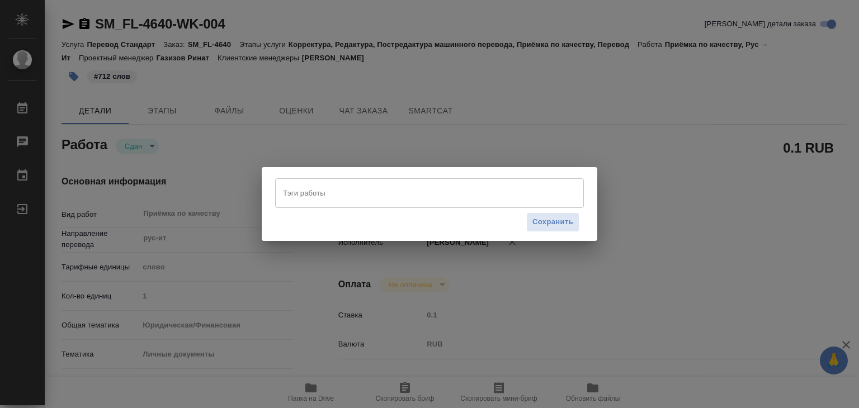
click at [618, 131] on div "Тэги работы Тэги работы Сохранить" at bounding box center [429, 204] width 859 height 408
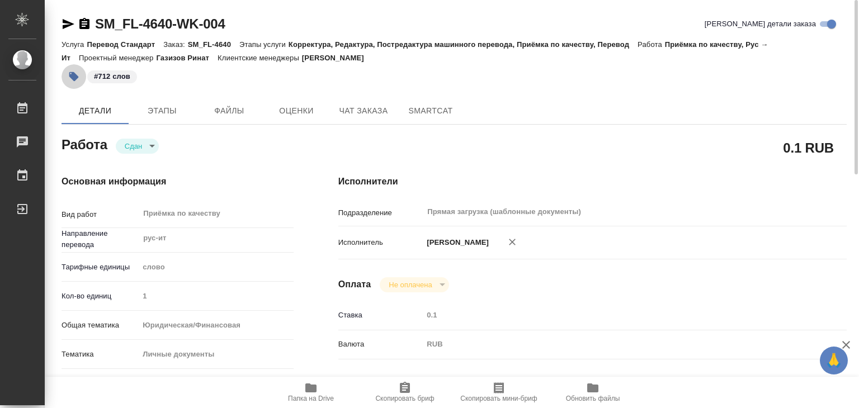
click at [80, 71] on button "button" at bounding box center [74, 76] width 25 height 25
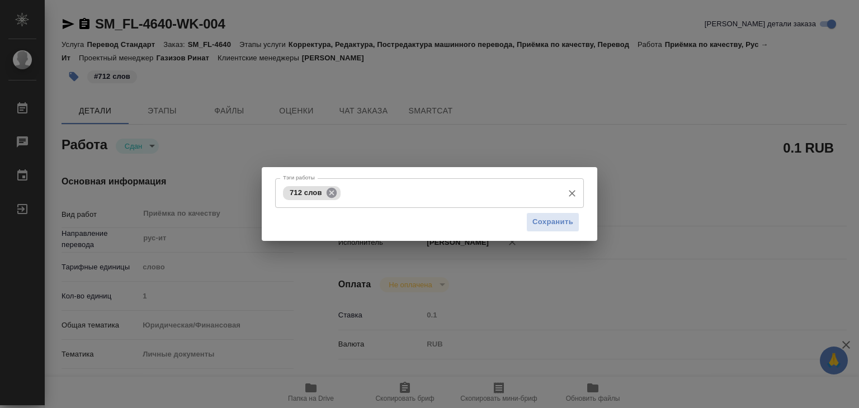
click at [333, 193] on icon at bounding box center [331, 192] width 10 height 10
click at [366, 193] on input "Тэги работы" at bounding box center [418, 192] width 277 height 19
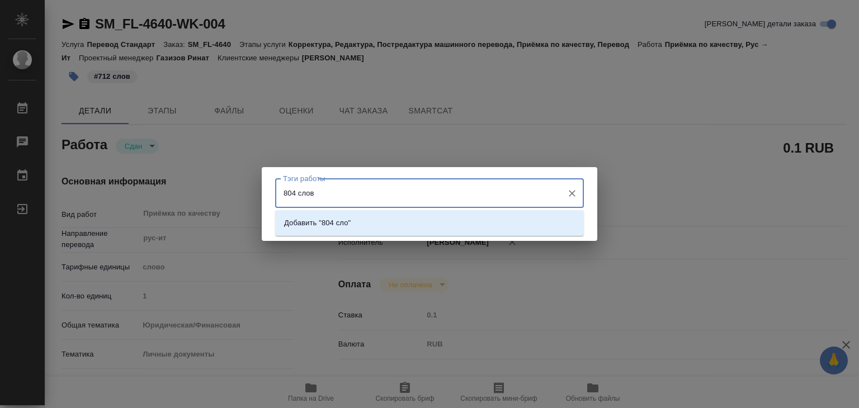
type input "804 слова"
click at [373, 216] on li "Добавить "804 слова"" at bounding box center [429, 223] width 309 height 20
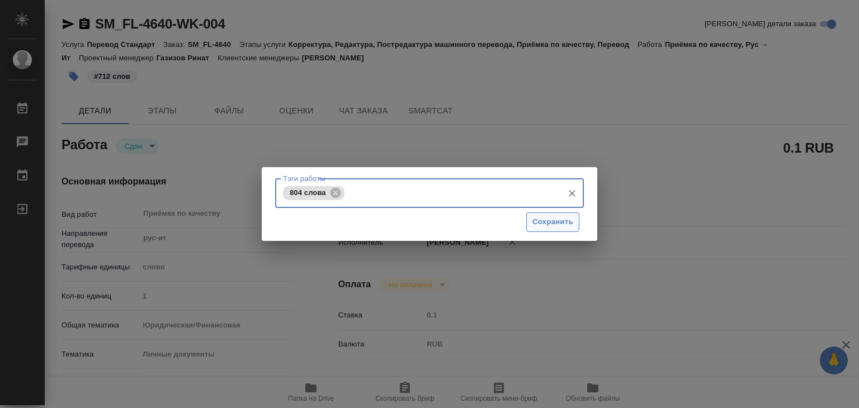
click at [549, 220] on span "Сохранить" at bounding box center [553, 222] width 41 height 13
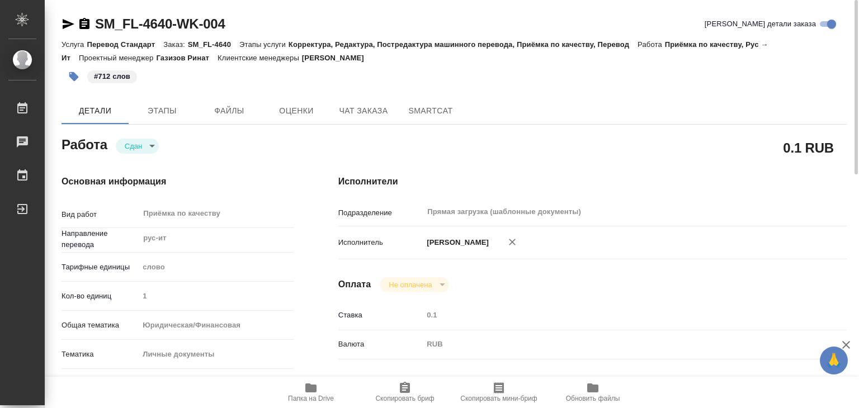
type input "closed"
type textarea "Приёмка по качеству"
type textarea "x"
type input "рус-ит"
type input "5a8b1489cc6b4906c91bfd90"
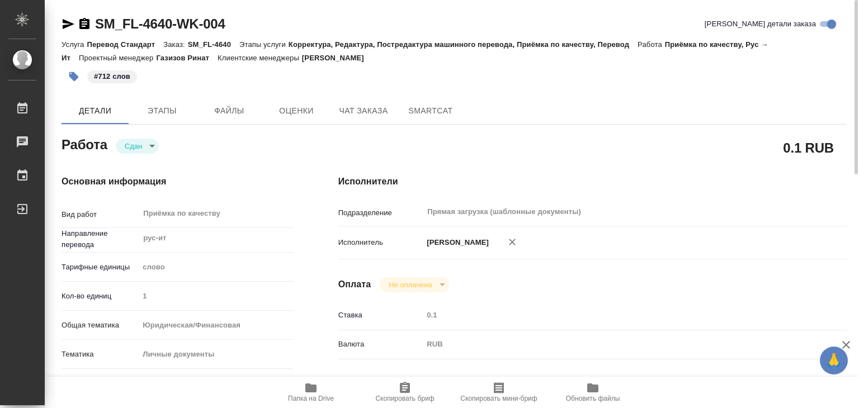
type input "1"
type input "yr-fn"
type input "5a8b8b956a9677013d343cfe"
checkbox input "true"
type input "26.08.2025 14:00"
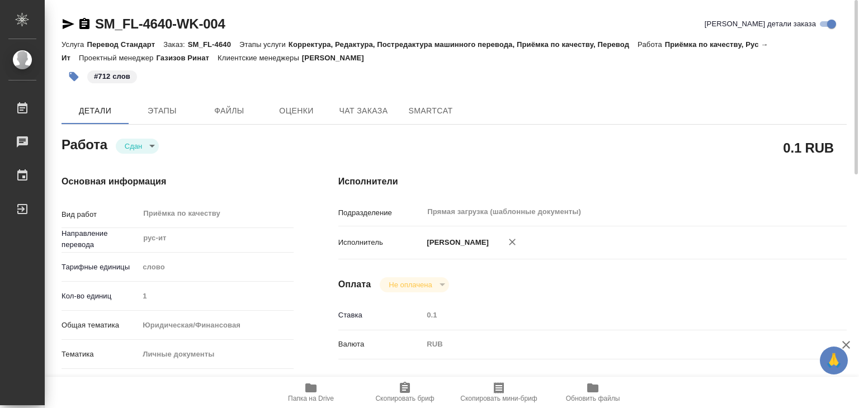
type input "26.08.2025 15:19"
type input "26.08.2025 15:00"
type input "26.08.2025 15:35"
type input "26.08.2025 15:00"
type input "Прямая загрузка (шаблонные документы)"
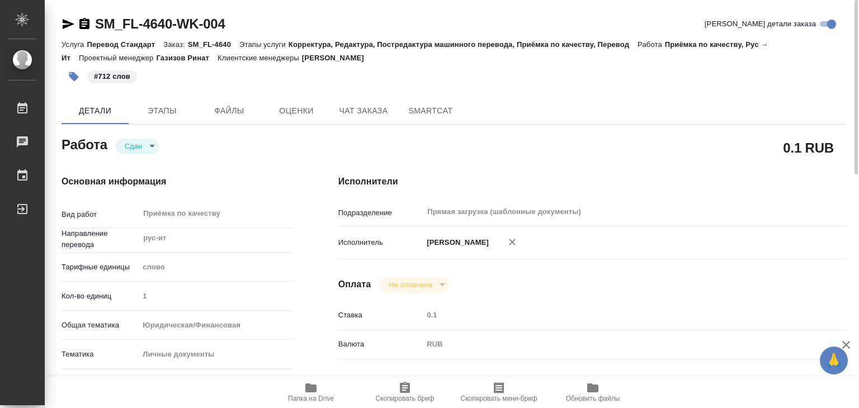
type input "notPayed"
type input "0.1"
type input "RUB"
type input "Газизов Ринат"
type textarea "x"
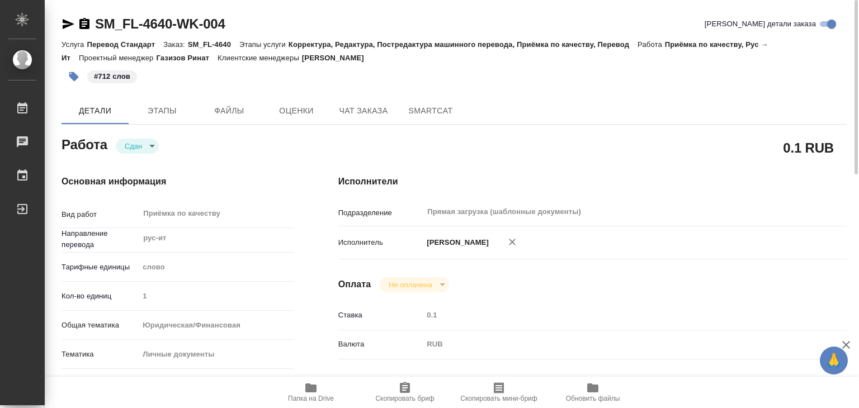
type textarea "/Clients/FL_SM/Orders/SM_FL-4640/Corrected/SM_FL-4640-WK-004"
type textarea "x"
type input "SM_FL-4640"
type input "Перевод Стандарт"
type input "Корректура, Редактура, Постредактура машинного перевода, Приёмка по качеству, П…"
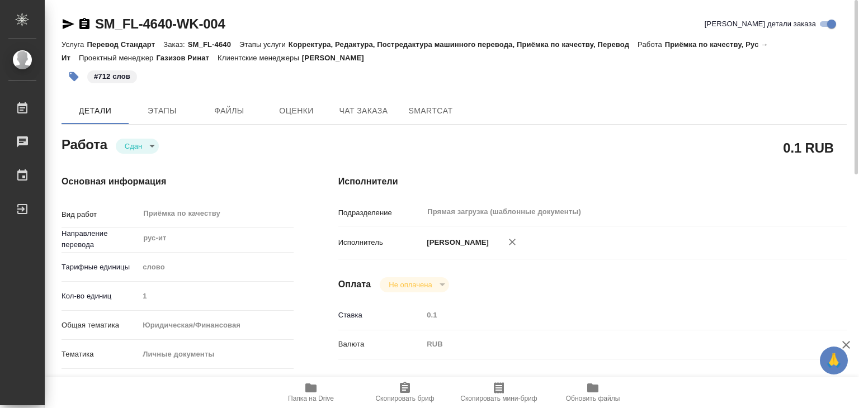
type input "Козлова Мария"
type input "Петрова Валерия"
type input "/Clients/FL_SM/Orders/SM_FL-4640"
type textarea "x"
type textarea "справка 2 НДФЛ с рус на итал под нот"
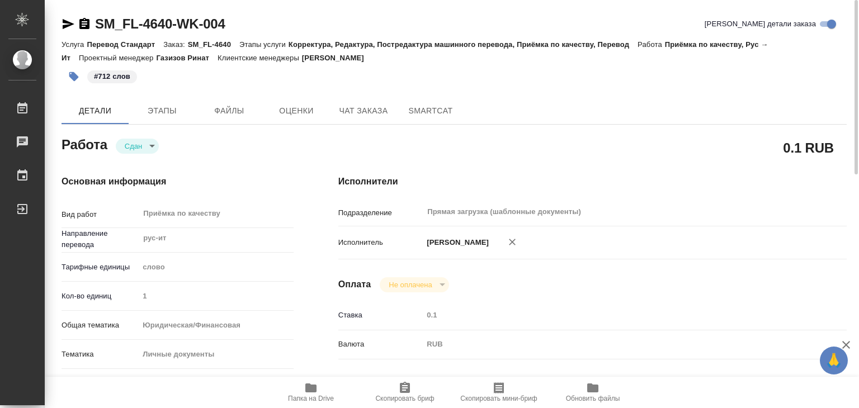
type textarea "x"
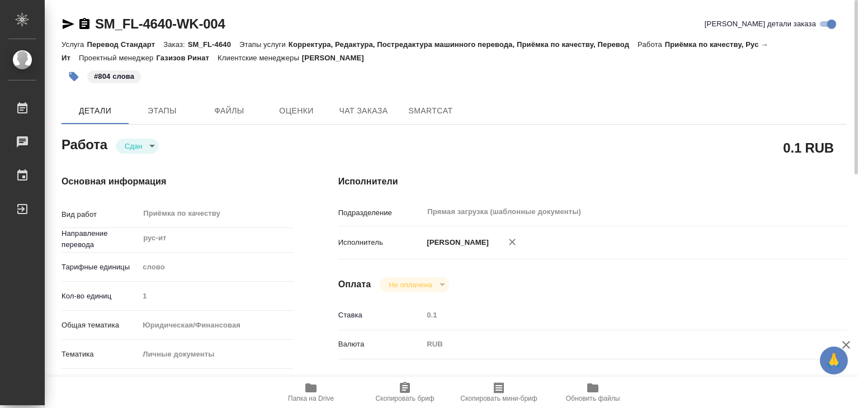
type textarea "x"
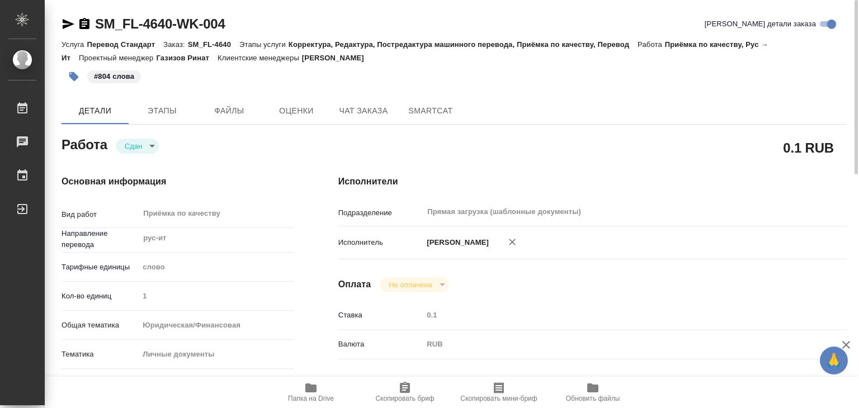
type textarea "x"
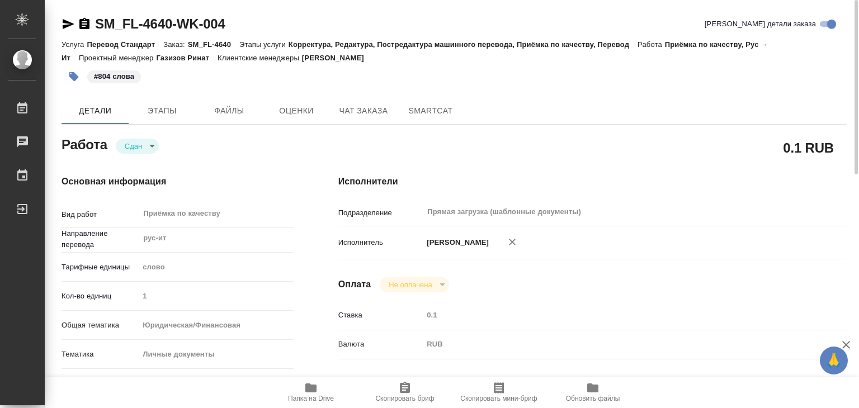
type textarea "x"
drag, startPoint x: 367, startPoint y: 65, endPoint x: 320, endPoint y: 59, distance: 47.4
click at [333, 64] on div "#804 слова" at bounding box center [324, 76] width 524 height 25
drag, startPoint x: 313, startPoint y: 58, endPoint x: 399, endPoint y: 63, distance: 86.9
click at [399, 63] on div "Услуга Перевод Стандарт Заказ: SM_FL-4640 Этапы услуги Корректура, Редактура, П…" at bounding box center [454, 50] width 785 height 27
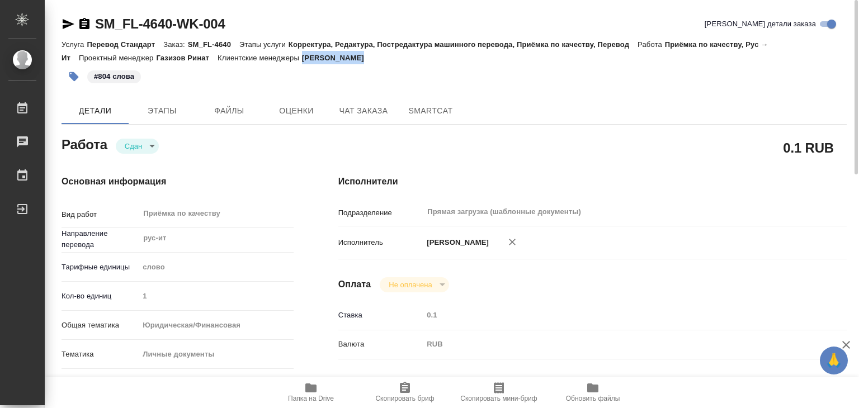
copy p "Козлова Мария"
type textarea "x"
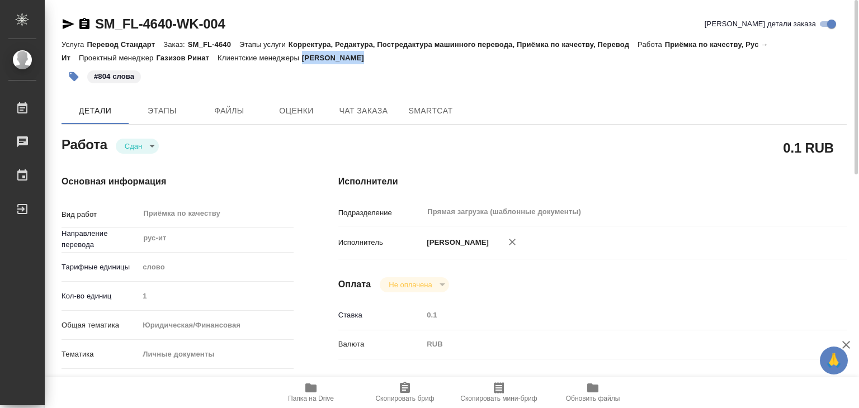
type textarea "x"
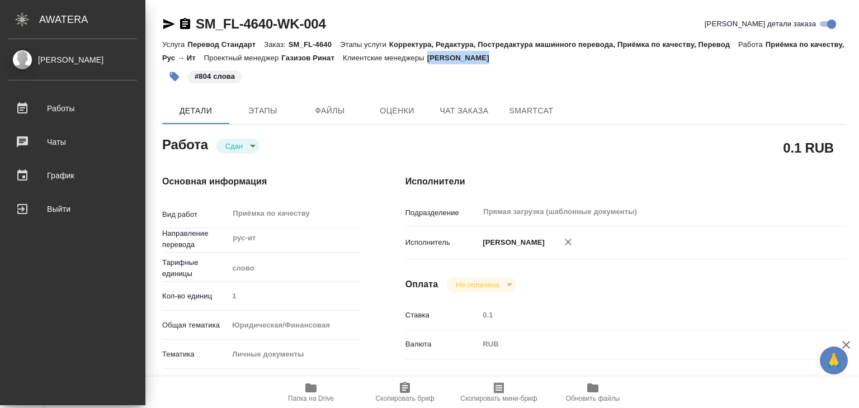
type textarea "x"
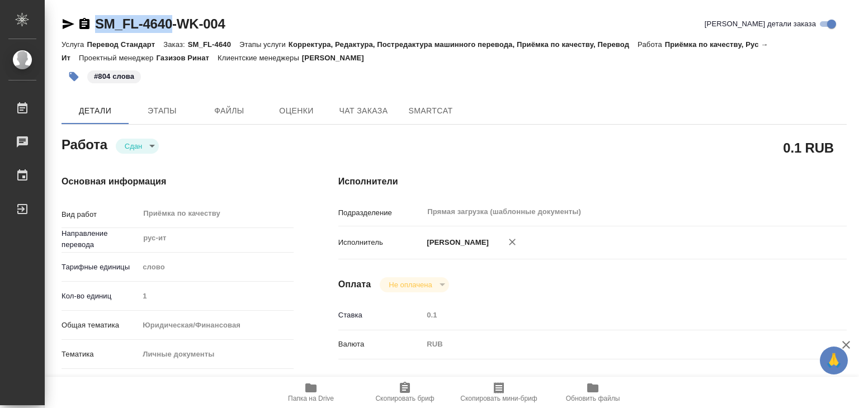
drag, startPoint x: 95, startPoint y: 12, endPoint x: 177, endPoint y: 27, distance: 83.0
copy link "SM_FL-4640"
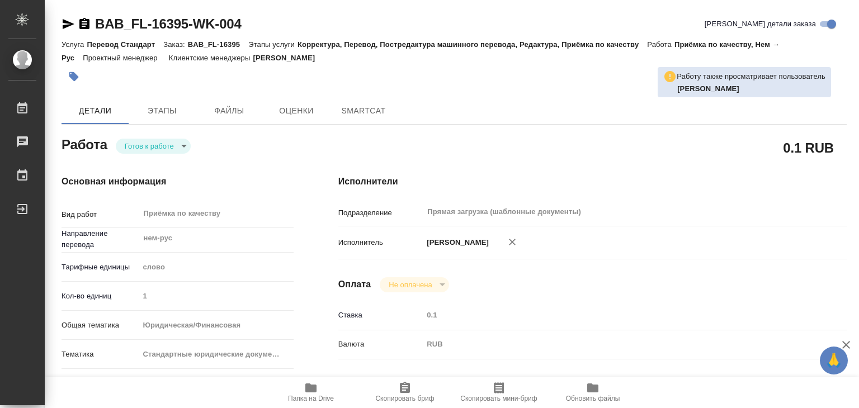
type textarea "x"
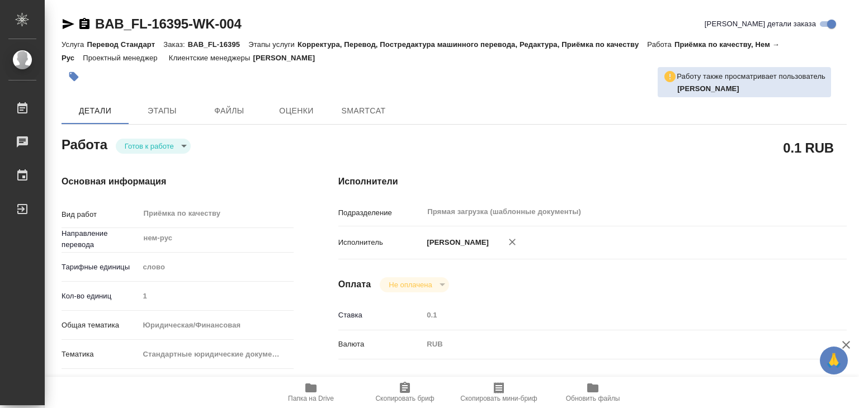
type textarea "x"
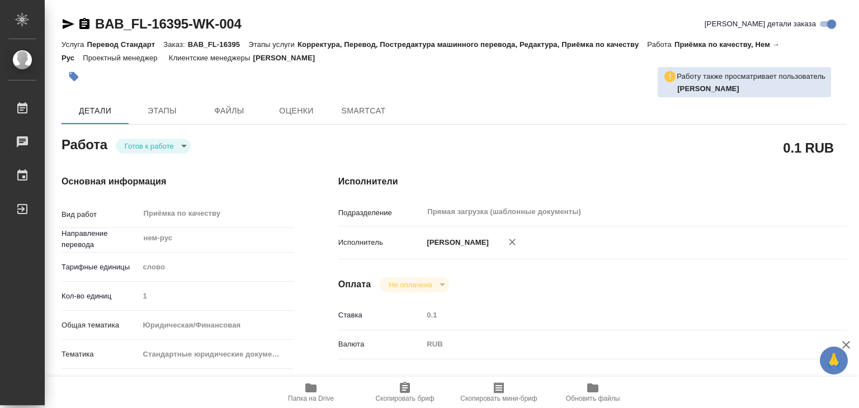
type textarea "x"
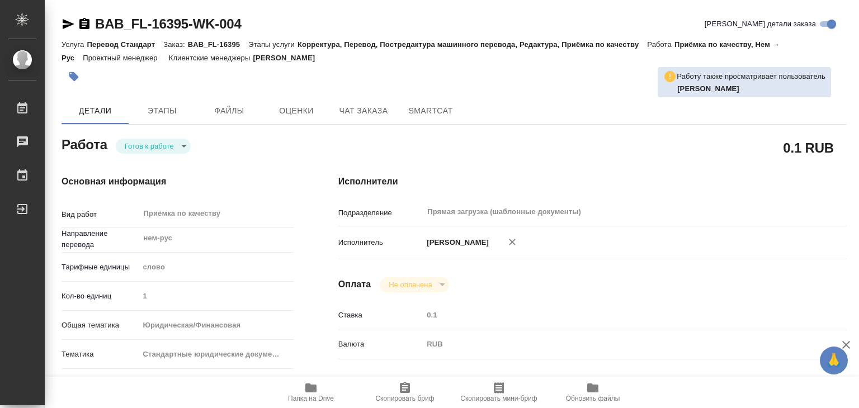
type textarea "x"
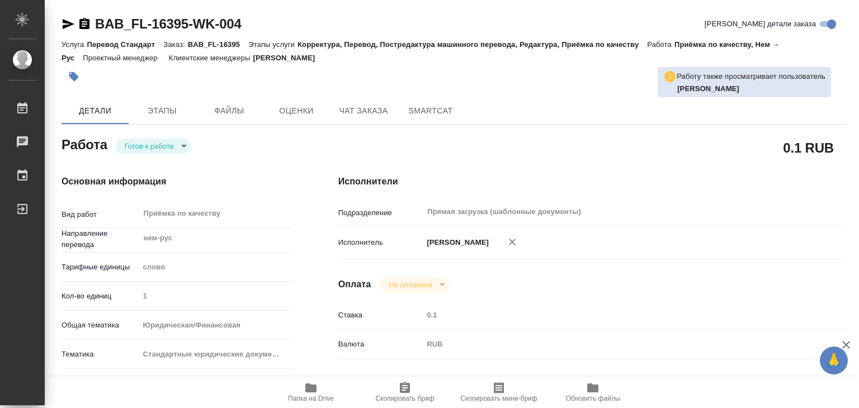
type textarea "x"
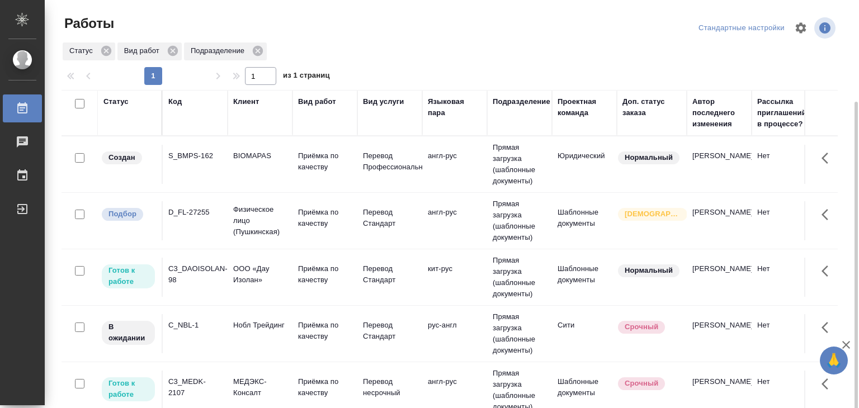
scroll to position [56, 0]
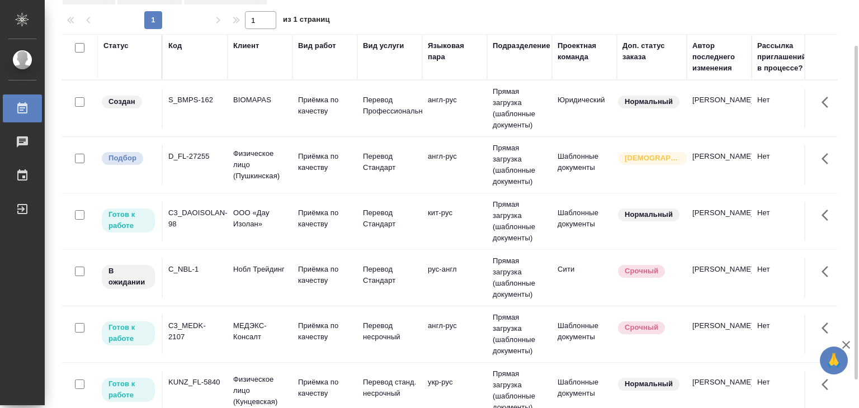
click at [286, 106] on td "BIOMAPAS" at bounding box center [260, 108] width 65 height 39
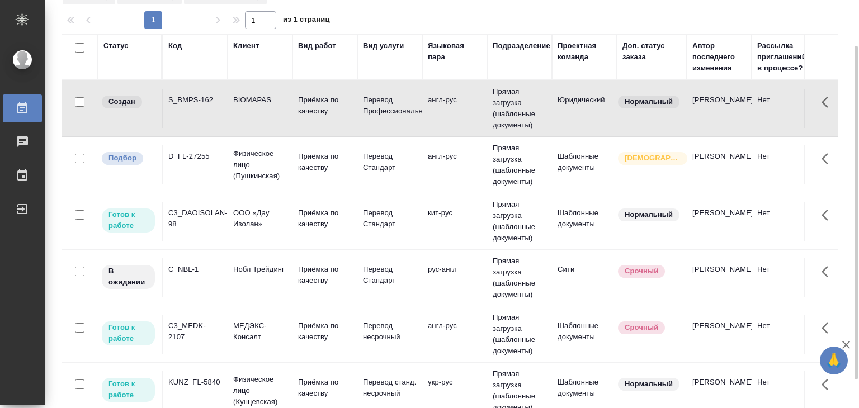
click at [287, 164] on td "Физическое лицо (Пушкинская)" at bounding box center [260, 165] width 65 height 45
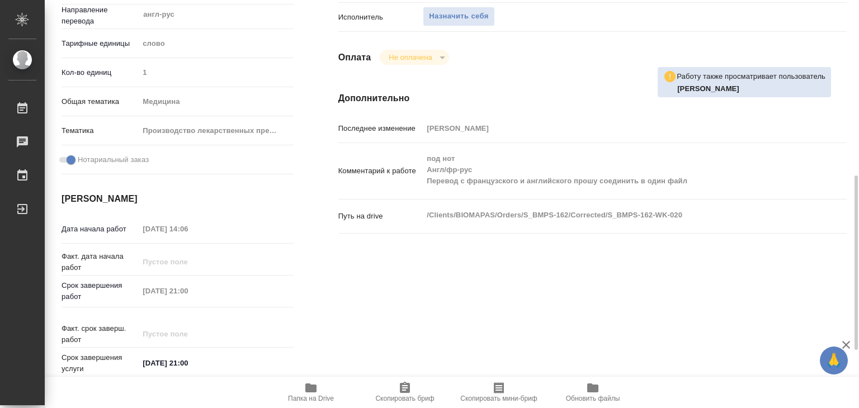
scroll to position [280, 0]
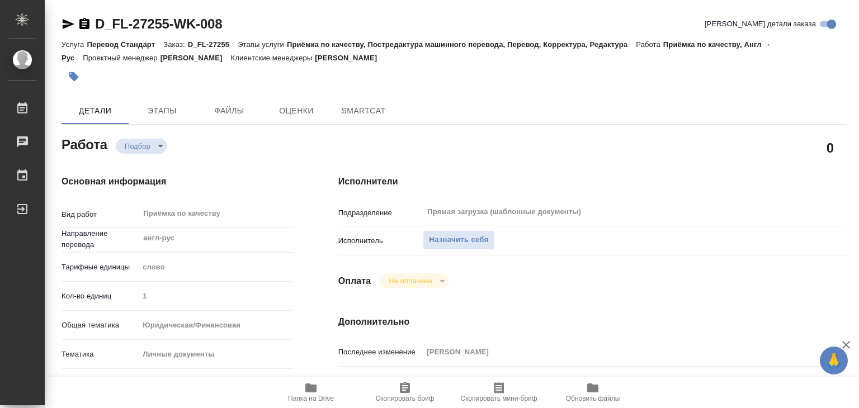
type textarea "x"
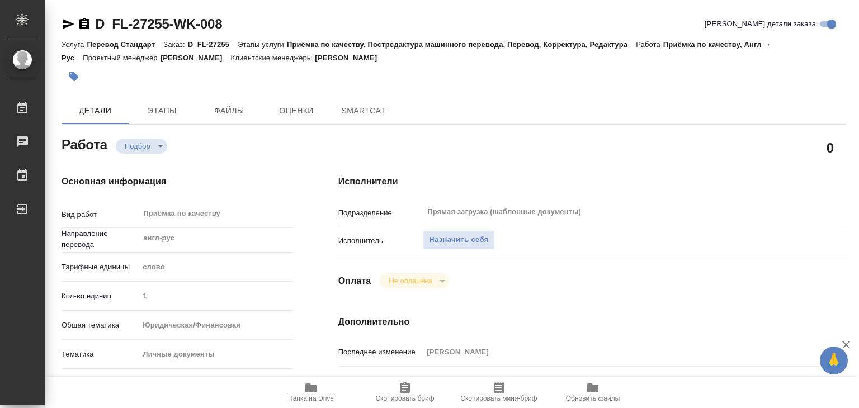
type textarea "x"
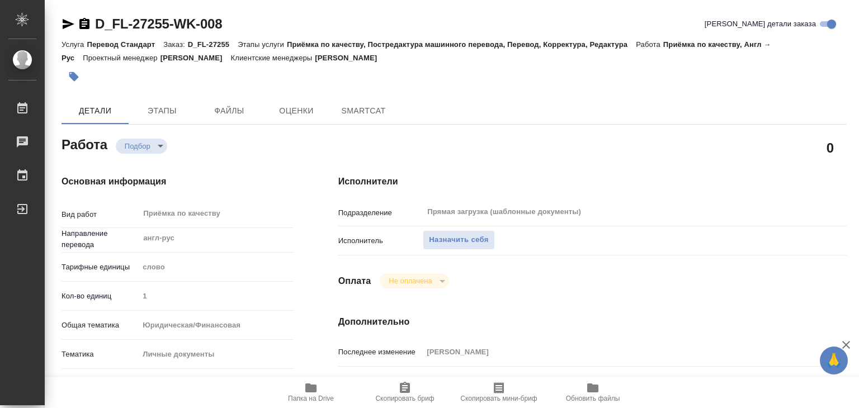
type textarea "x"
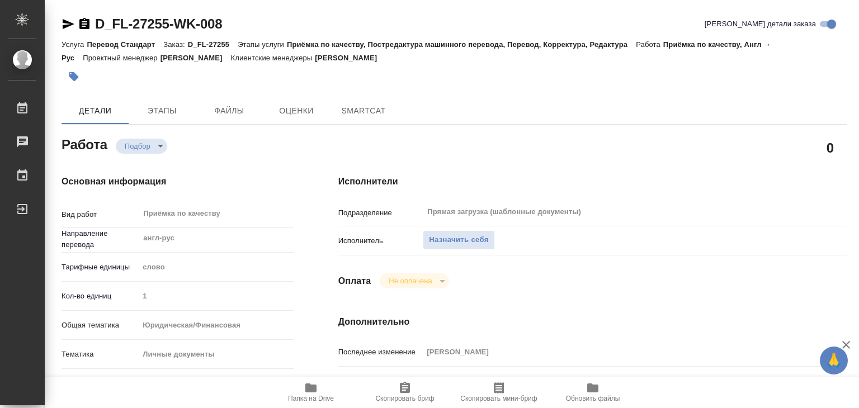
type textarea "x"
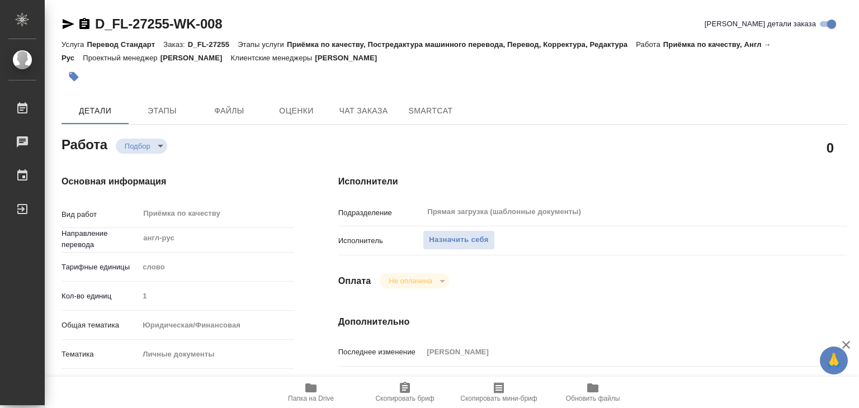
type textarea "x"
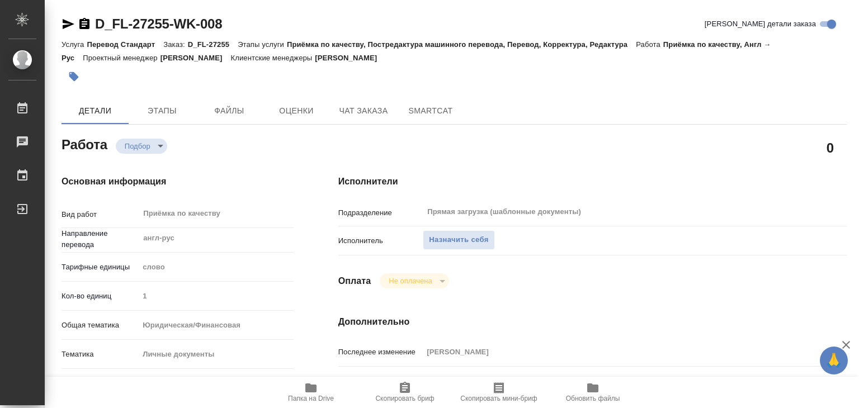
type textarea "x"
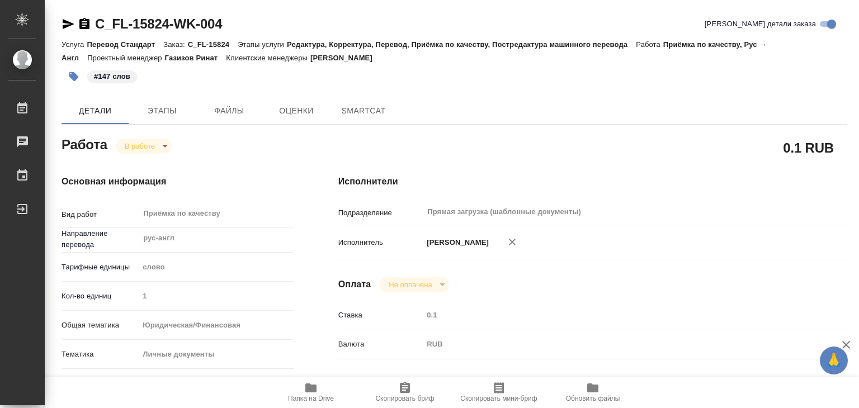
type textarea "x"
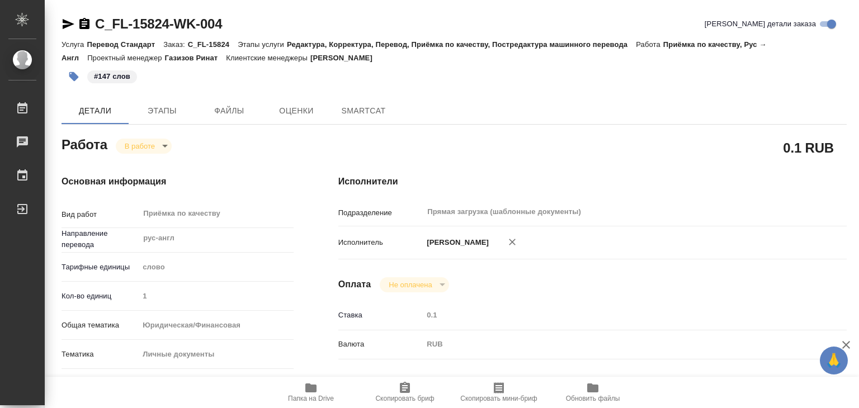
type textarea "x"
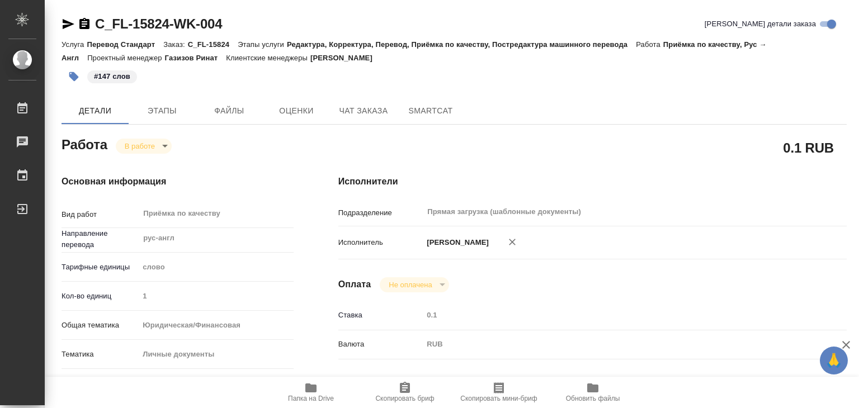
type textarea "x"
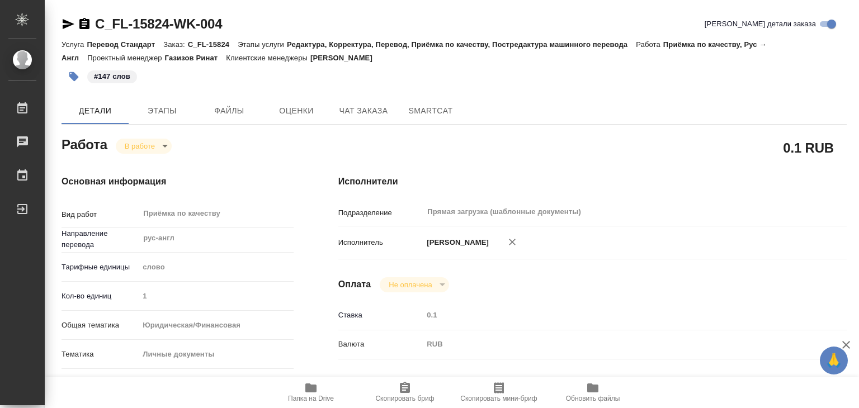
type textarea "x"
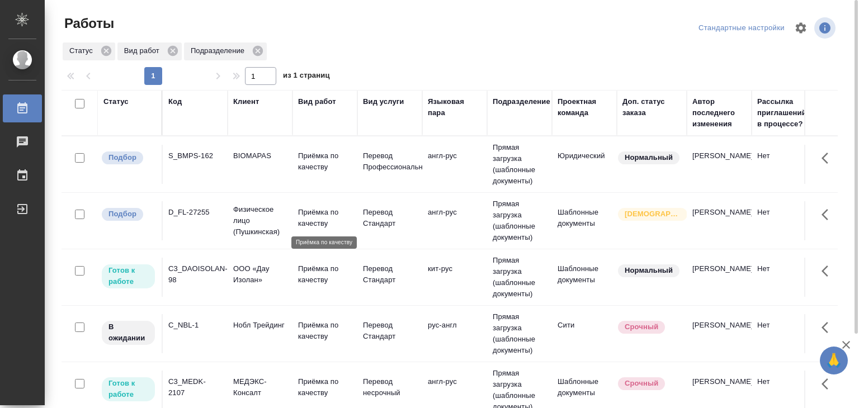
click at [317, 223] on p "Приёмка по качеству" at bounding box center [325, 218] width 54 height 22
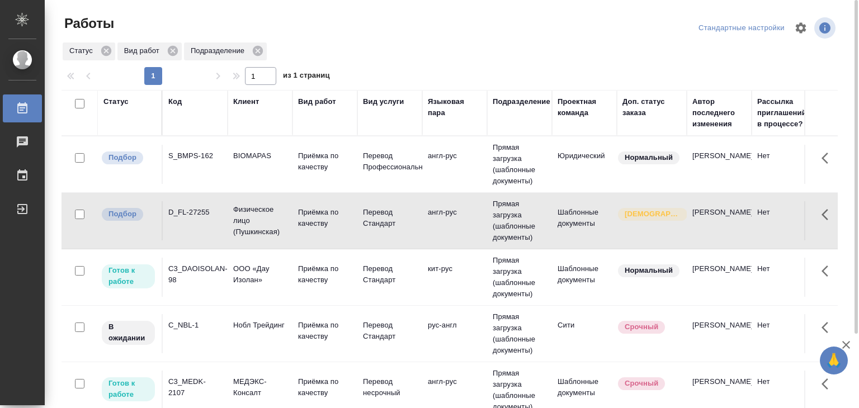
click at [303, 163] on p "Приёмка по качеству" at bounding box center [325, 161] width 54 height 22
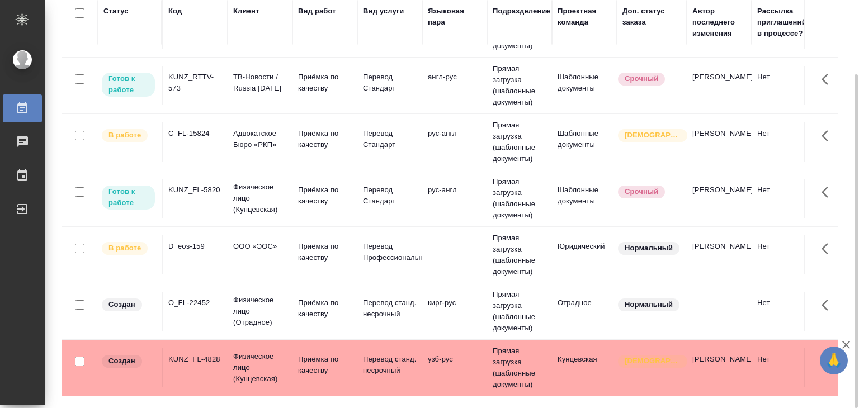
scroll to position [392, 0]
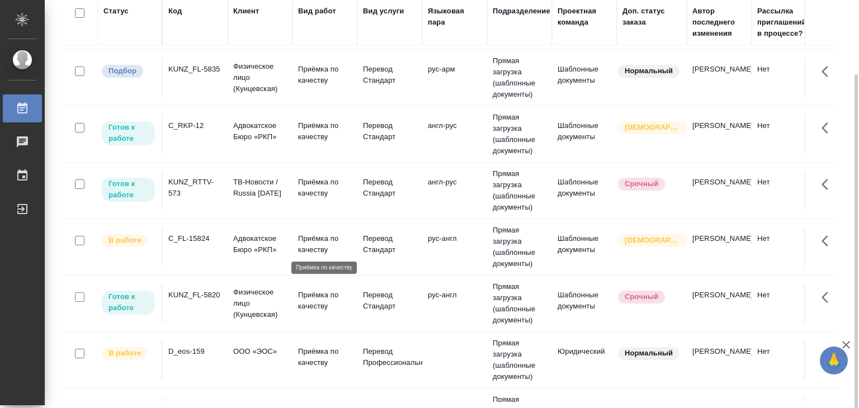
click at [333, 246] on p "Приёмка по качеству" at bounding box center [325, 244] width 54 height 22
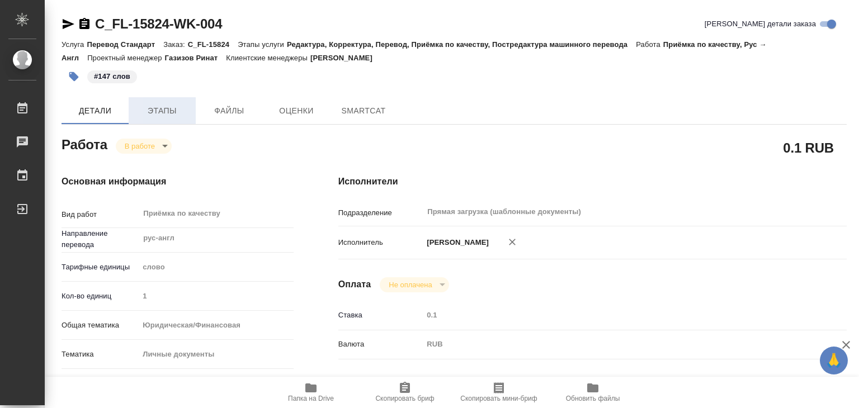
type textarea "x"
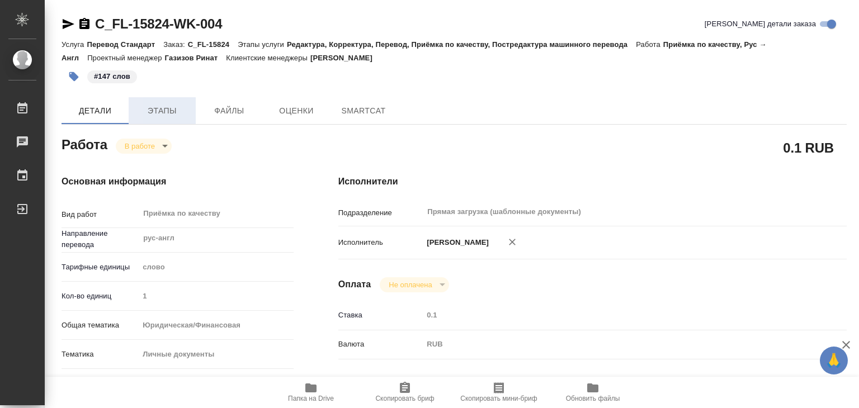
type textarea "x"
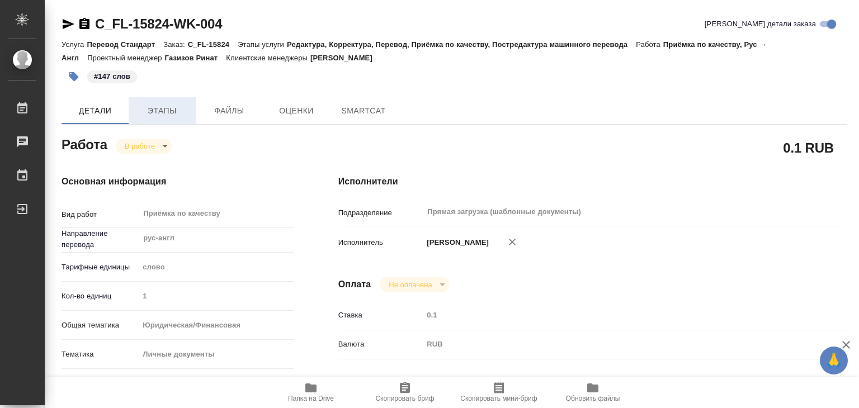
type textarea "x"
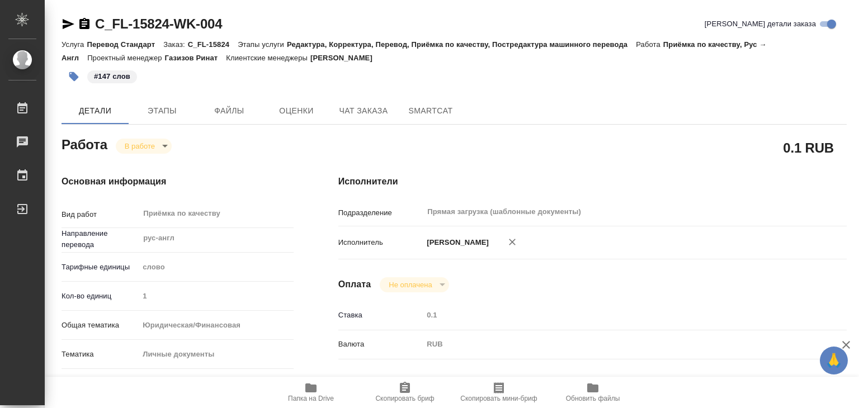
click at [156, 140] on body "🙏 .cls-1 fill:#fff; AWATERA Alilekova [PERSON_NAME] Работы Чаты График Выйти C_…" at bounding box center [429, 204] width 859 height 408
type textarea "x"
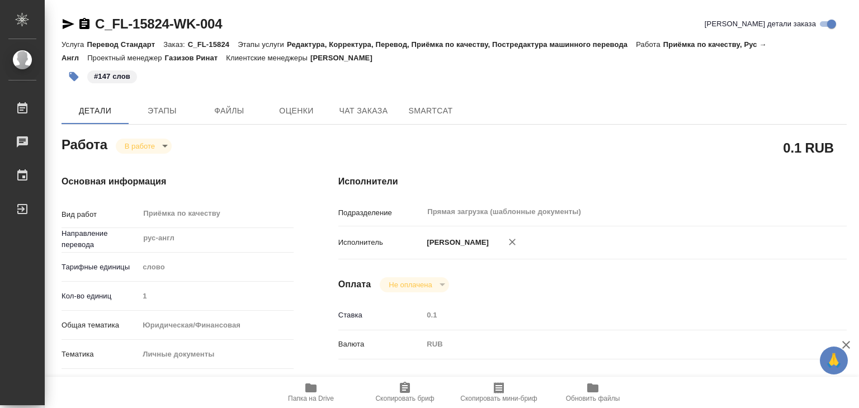
type textarea "x"
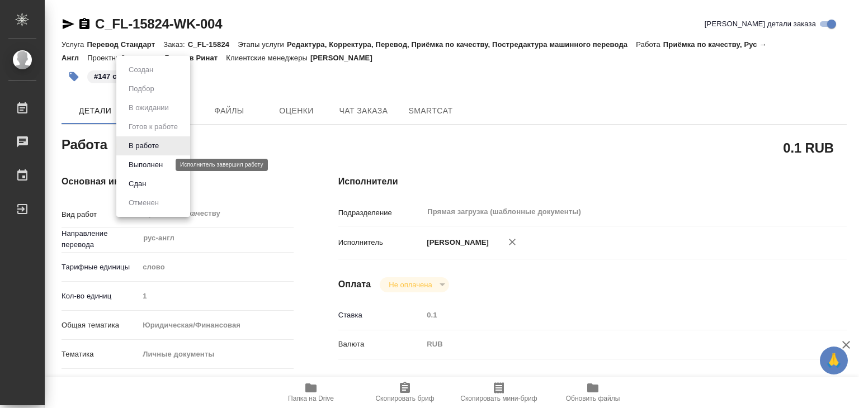
click at [163, 162] on button "Выполнен" at bounding box center [145, 165] width 41 height 12
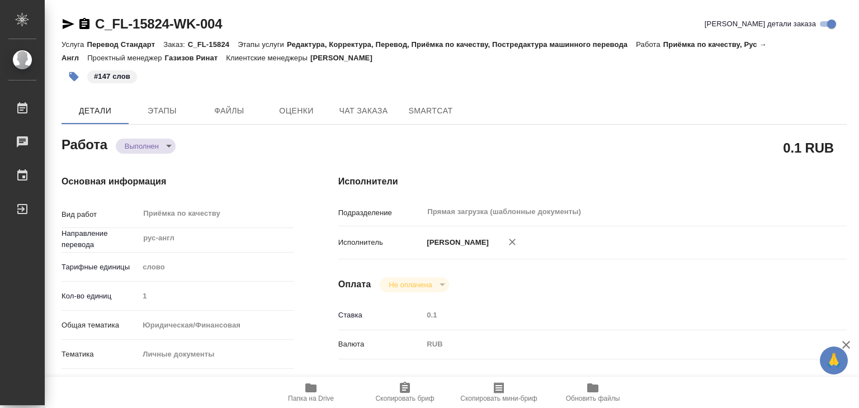
type textarea "x"
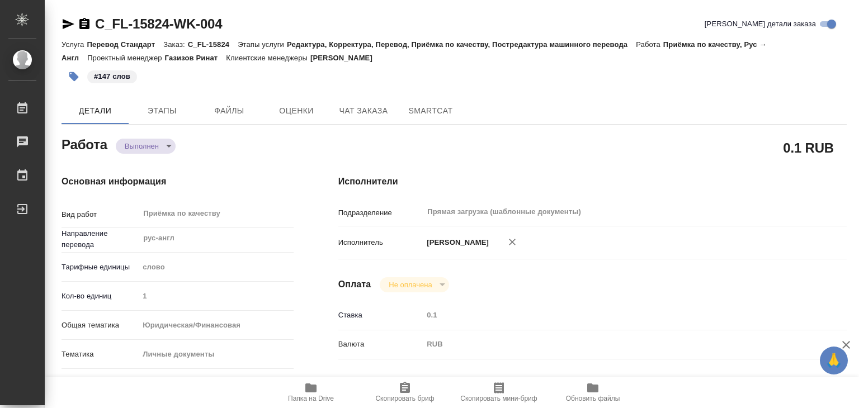
type textarea "x"
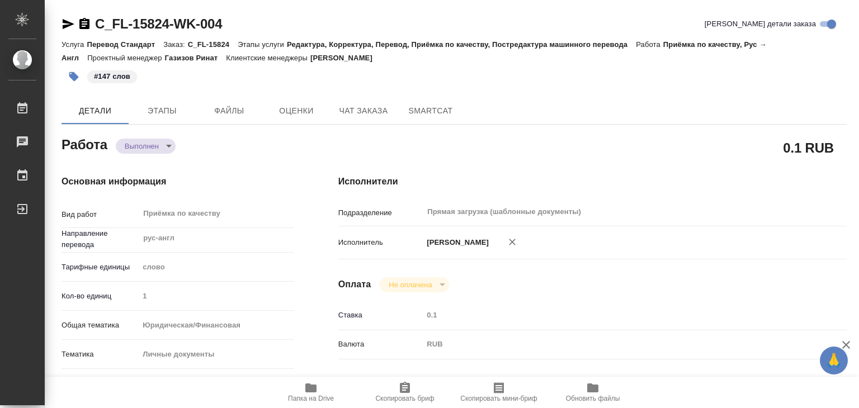
type textarea "x"
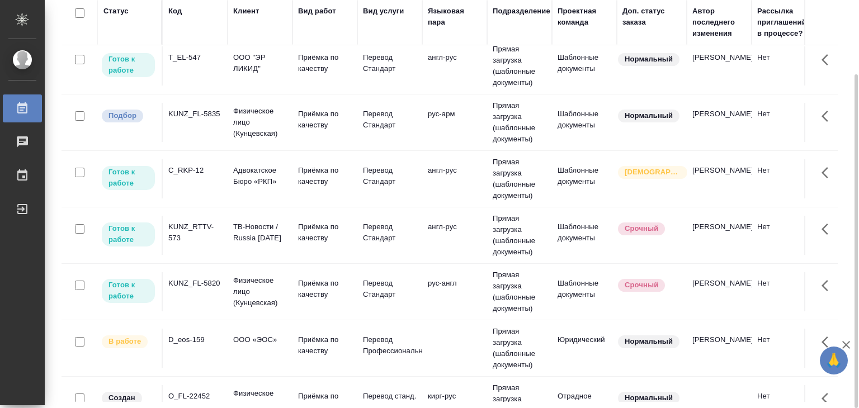
scroll to position [336, 0]
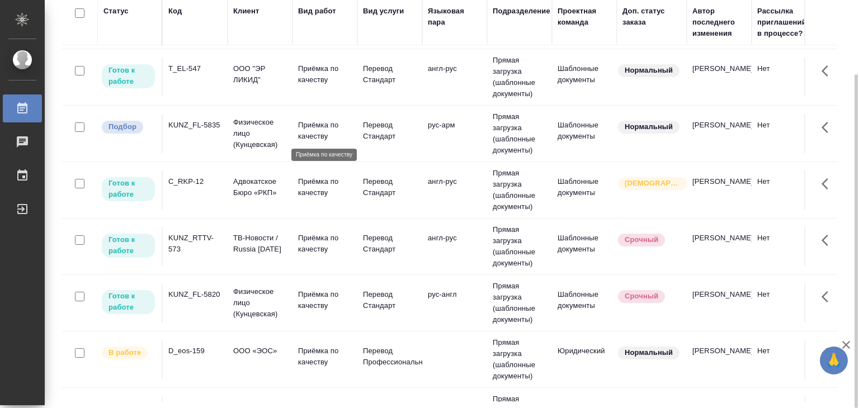
click at [304, 129] on p "Приёмка по качеству" at bounding box center [325, 131] width 54 height 22
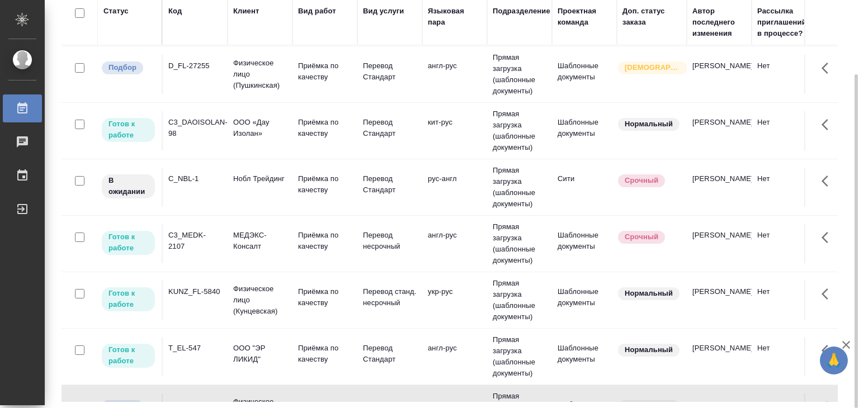
scroll to position [0, 0]
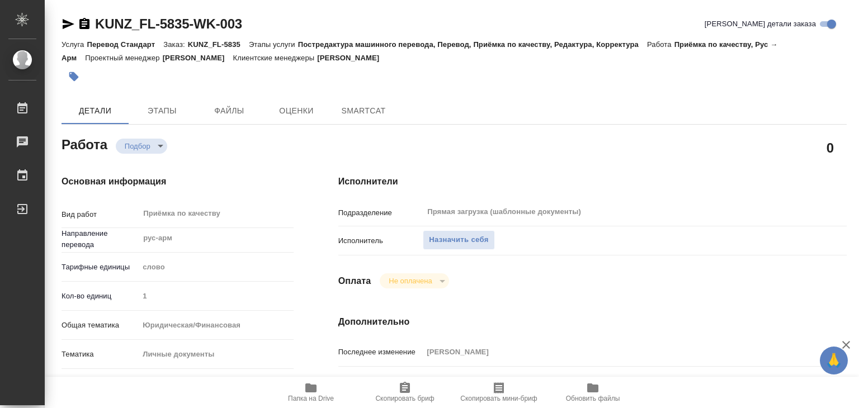
type textarea "x"
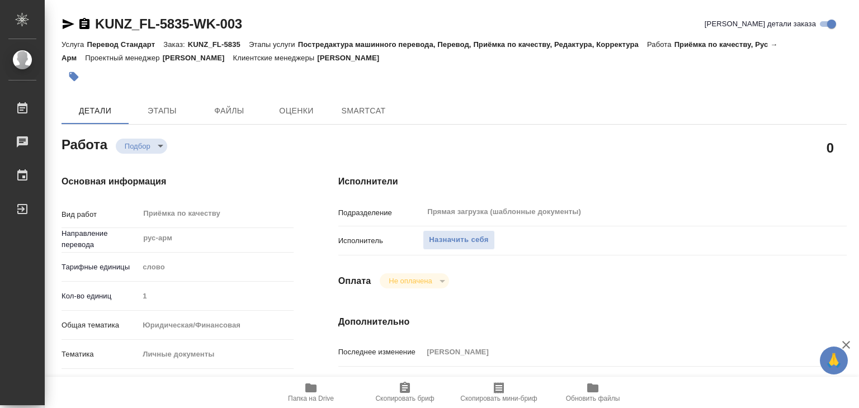
type textarea "x"
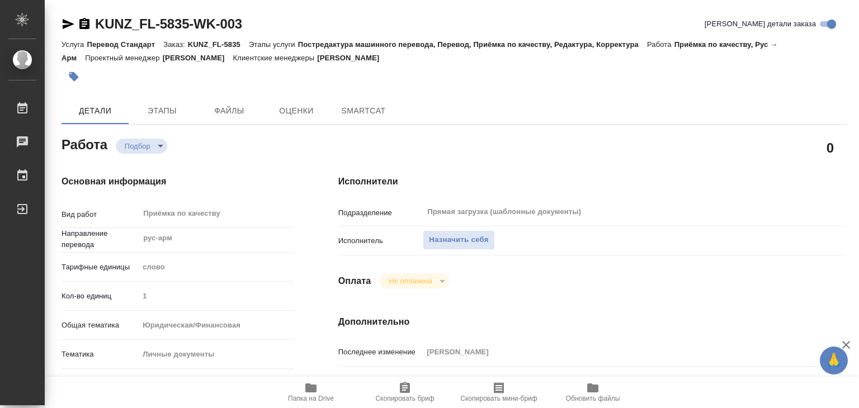
type textarea "x"
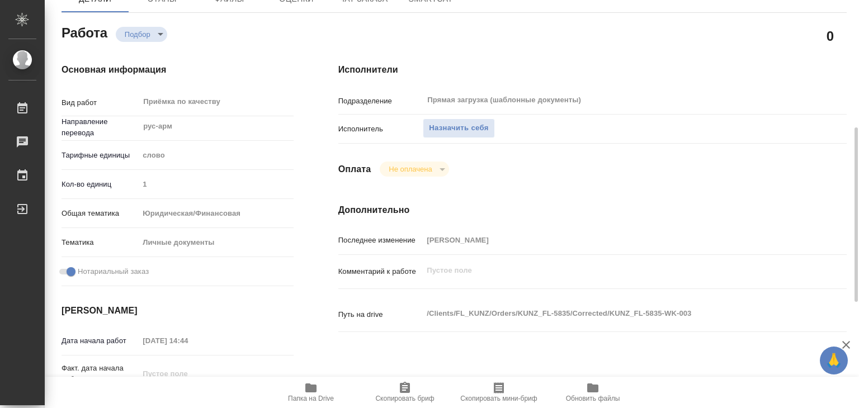
scroll to position [168, 0]
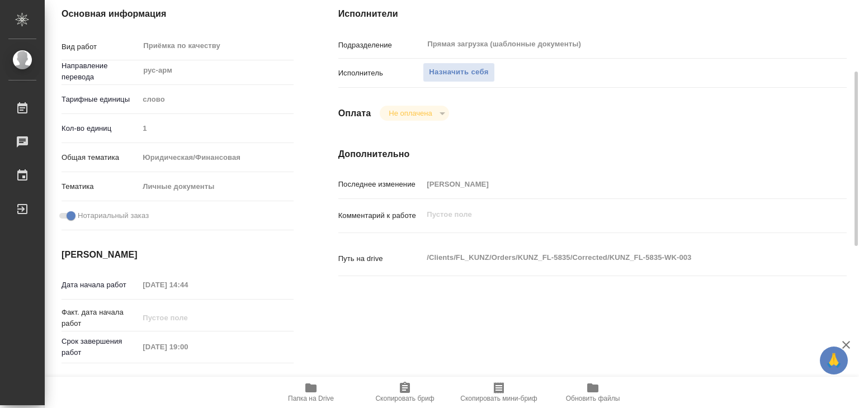
type textarea "x"
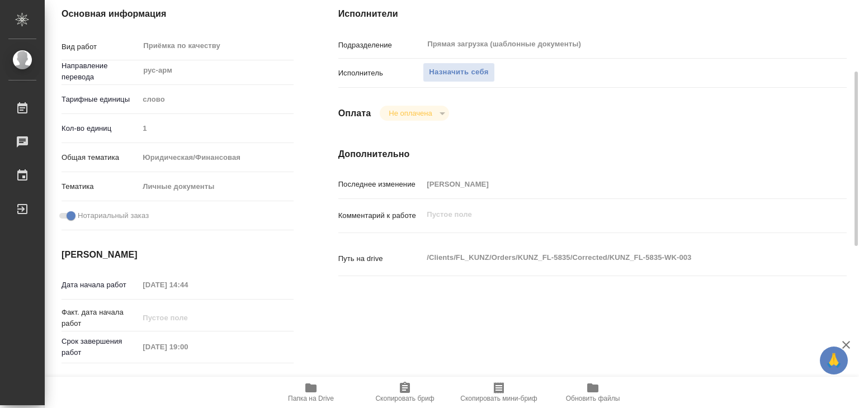
type textarea "x"
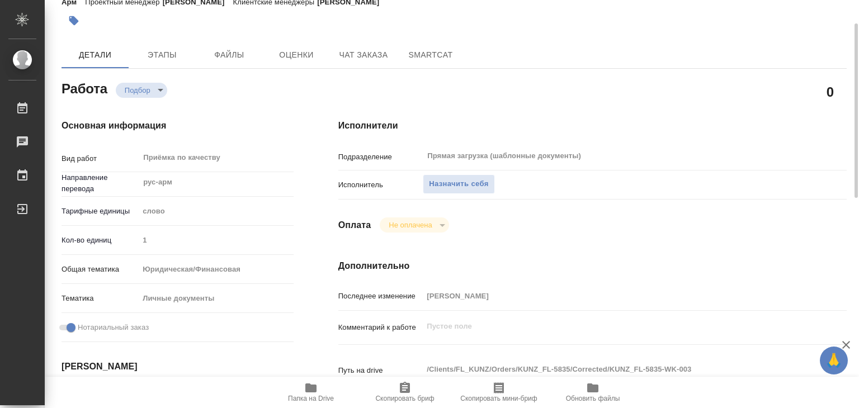
scroll to position [0, 0]
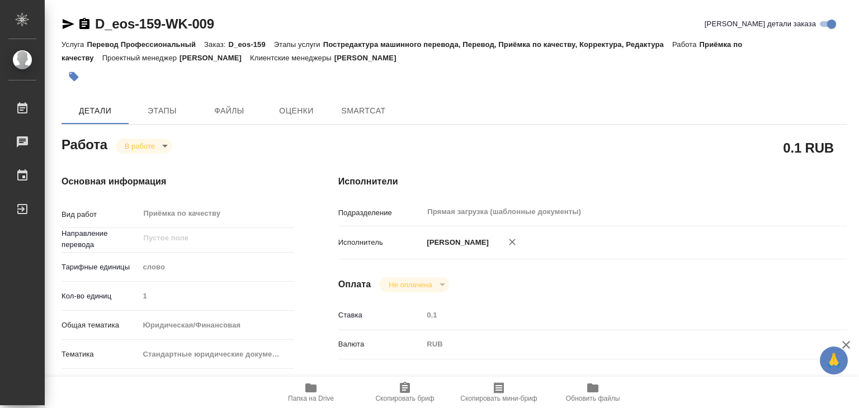
type textarea "x"
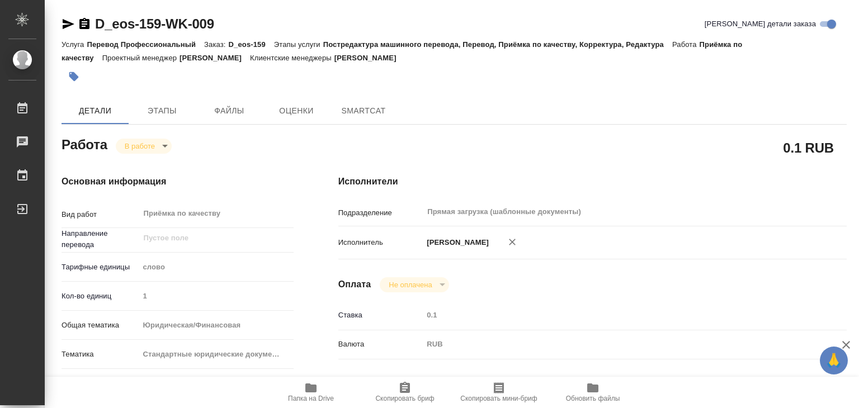
type textarea "x"
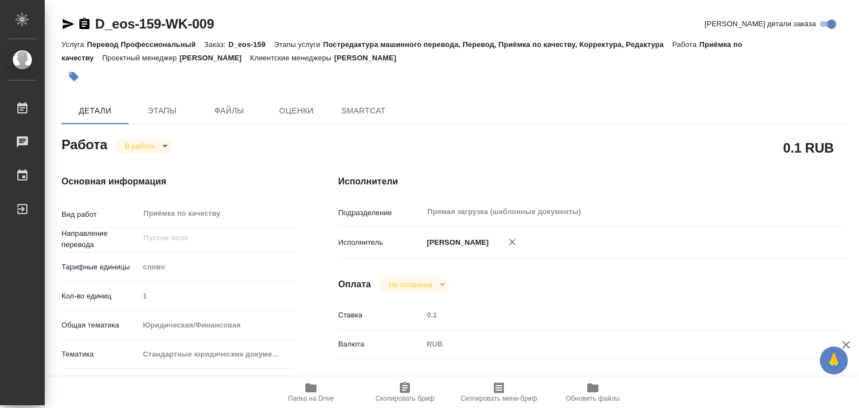
type textarea "x"
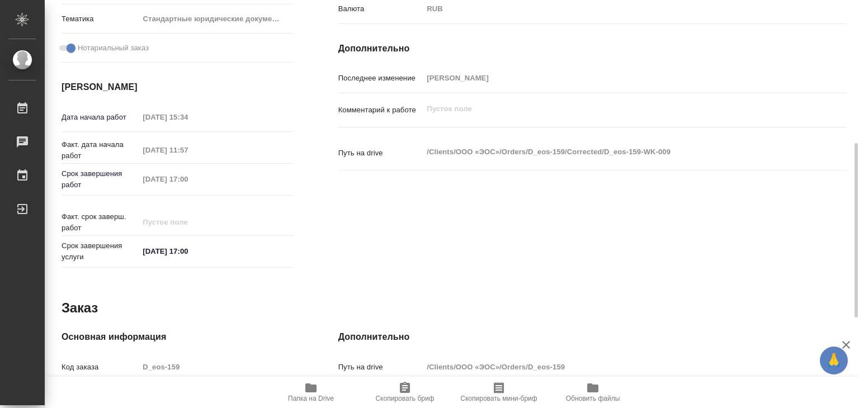
type textarea "x"
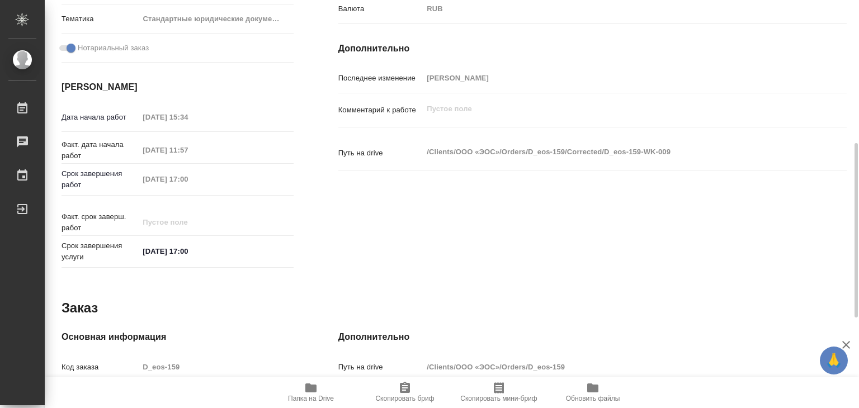
scroll to position [168, 0]
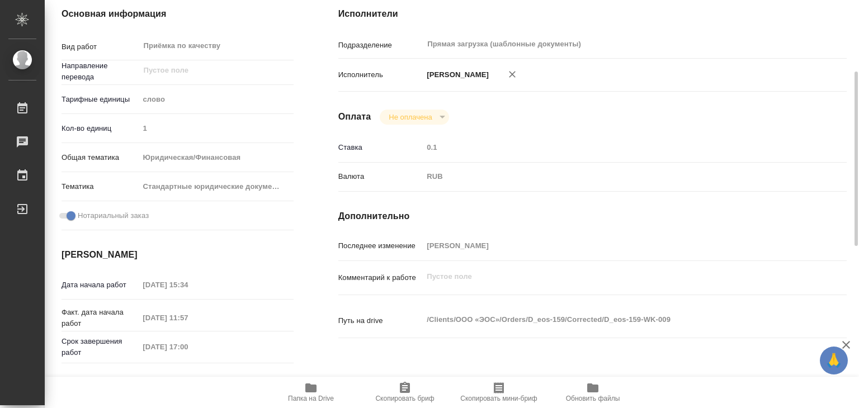
type textarea "x"
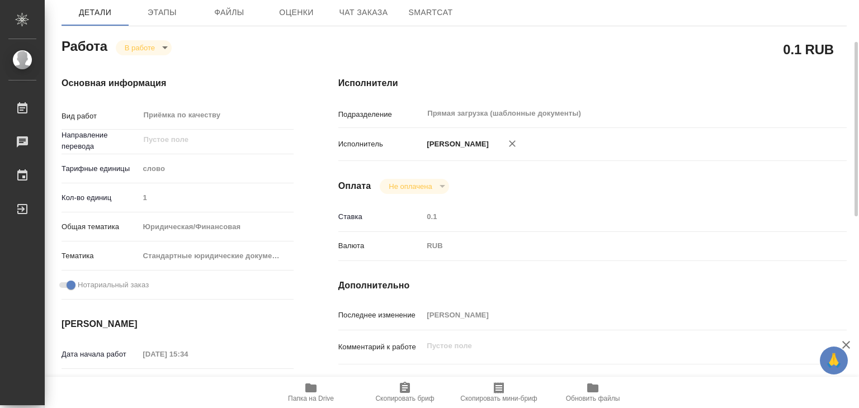
scroll to position [0, 0]
